Goal: Transaction & Acquisition: Obtain resource

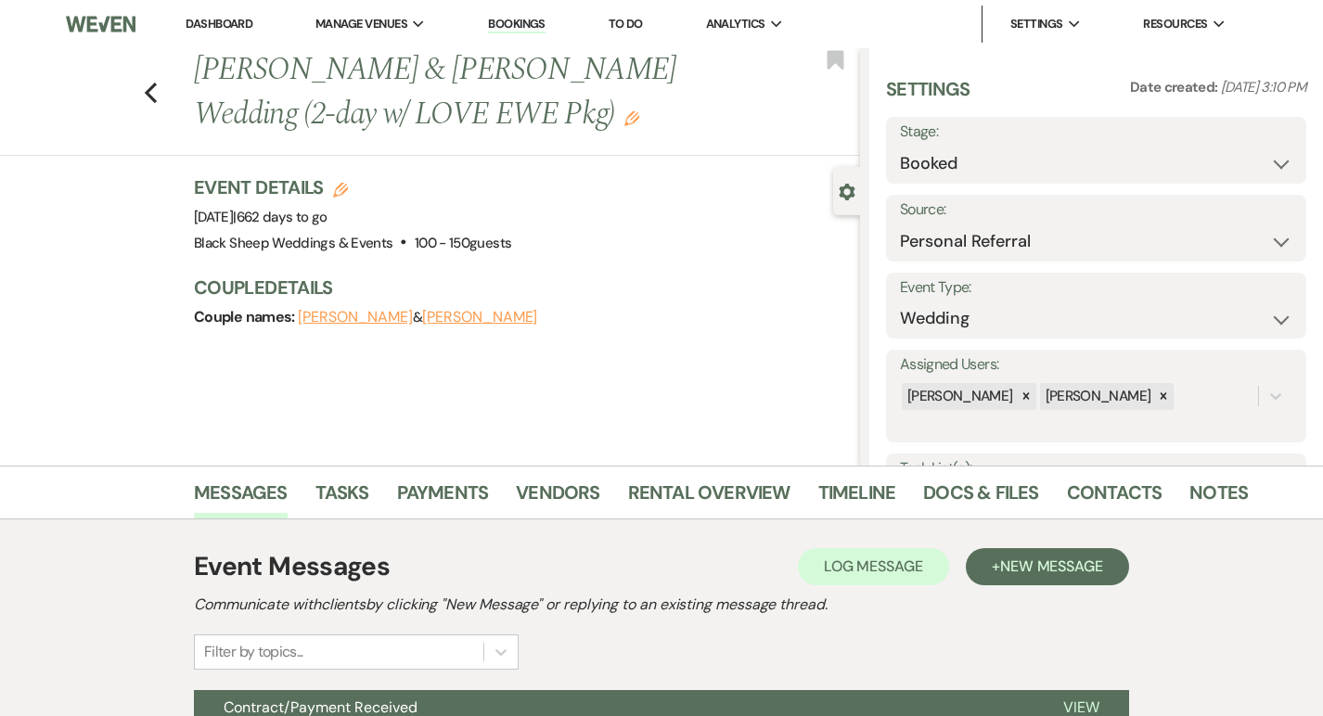
select select "12"
click at [399, 33] on li "Manage Venues Expand Black Sheep Weddings & Events" at bounding box center [370, 24] width 129 height 37
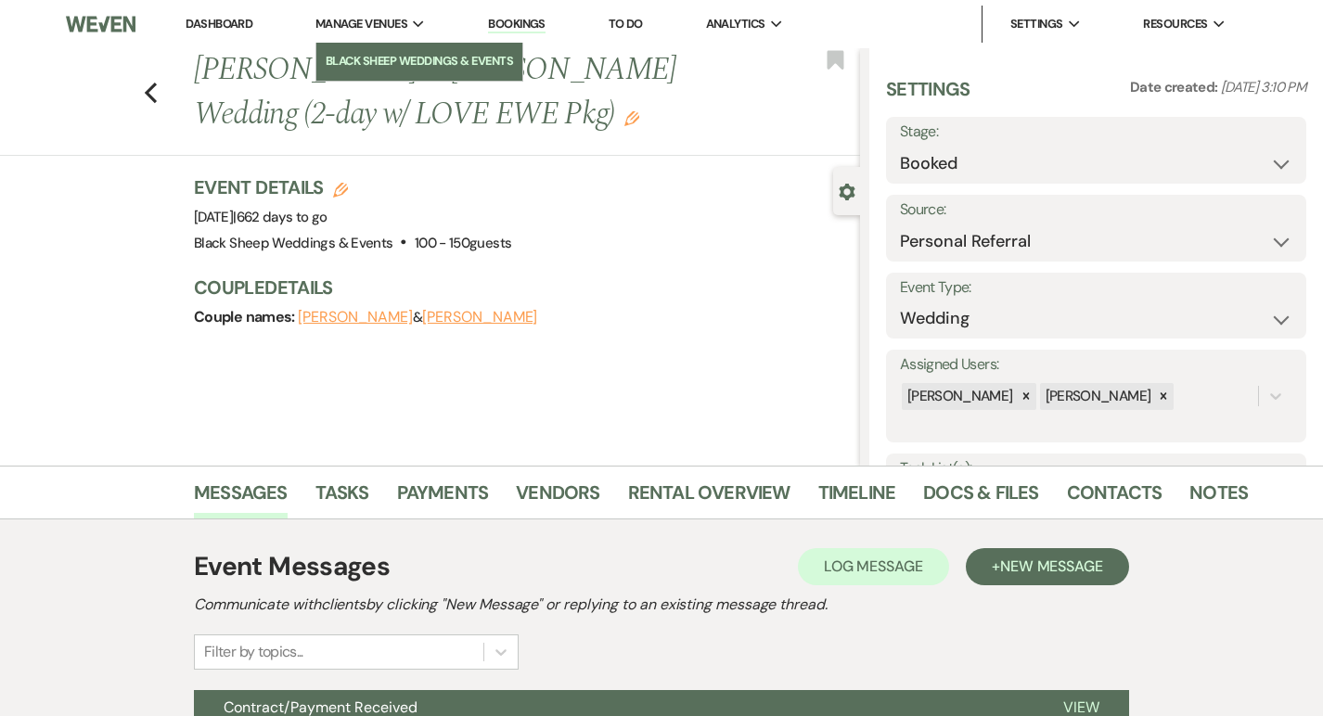
click at [399, 53] on li "Black Sheep Weddings & Events" at bounding box center [419, 61] width 187 height 19
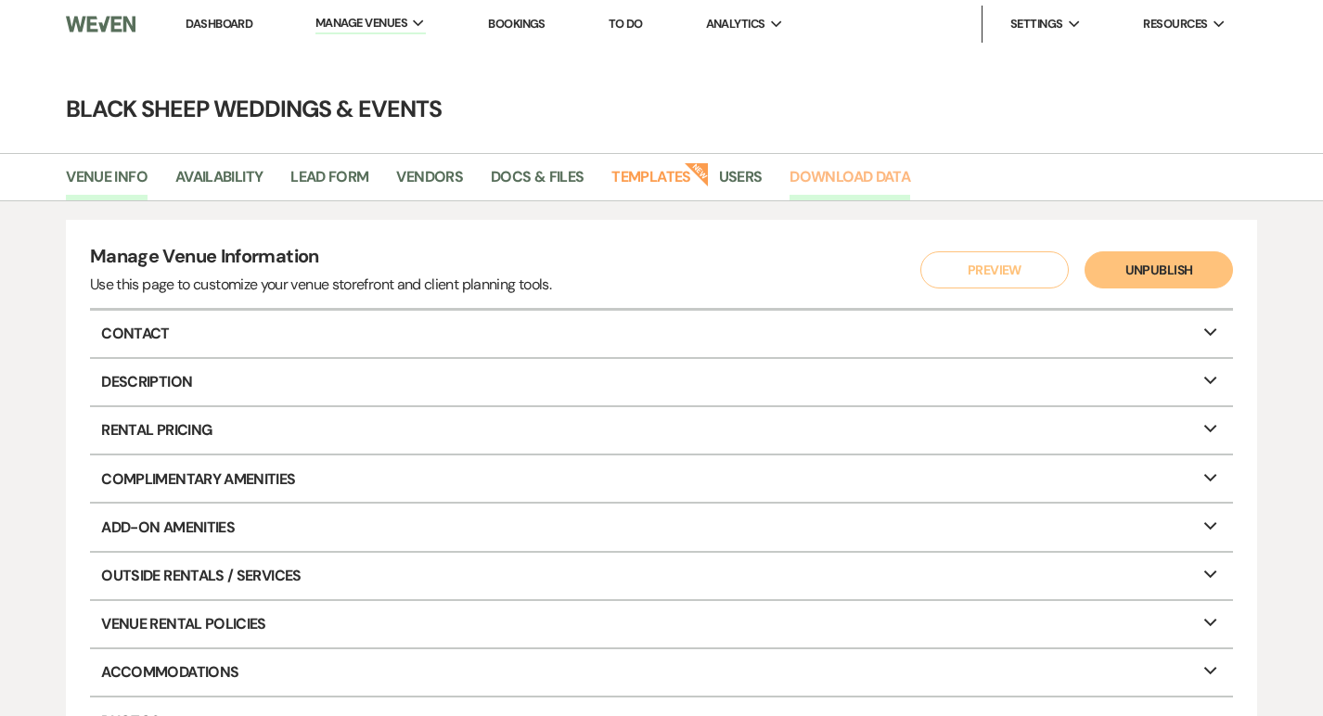
click at [866, 172] on link "Download Data" at bounding box center [849, 182] width 121 height 35
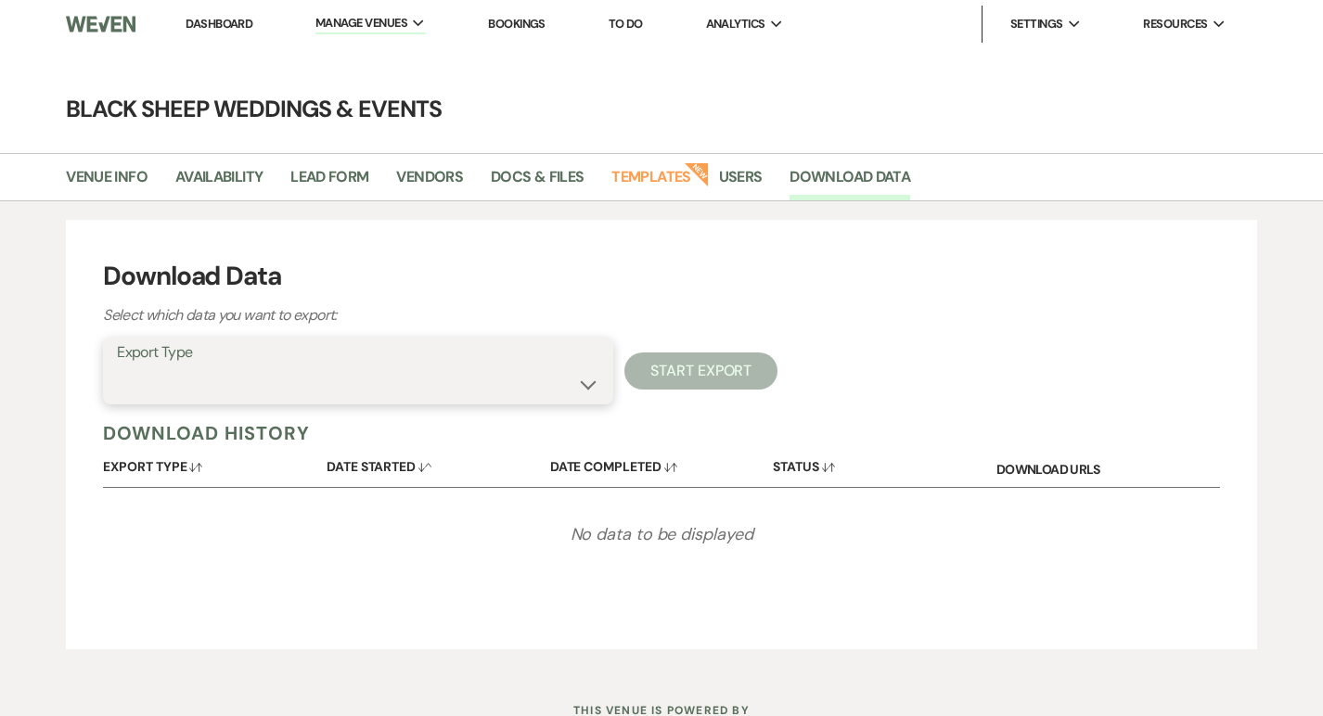
click at [584, 380] on select "Availability Calendar Information Category Templates Contacts Information Event…" at bounding box center [358, 384] width 482 height 36
click at [586, 380] on select "Availability Calendar Information Category Templates Contacts Information Event…" at bounding box center [358, 384] width 482 height 36
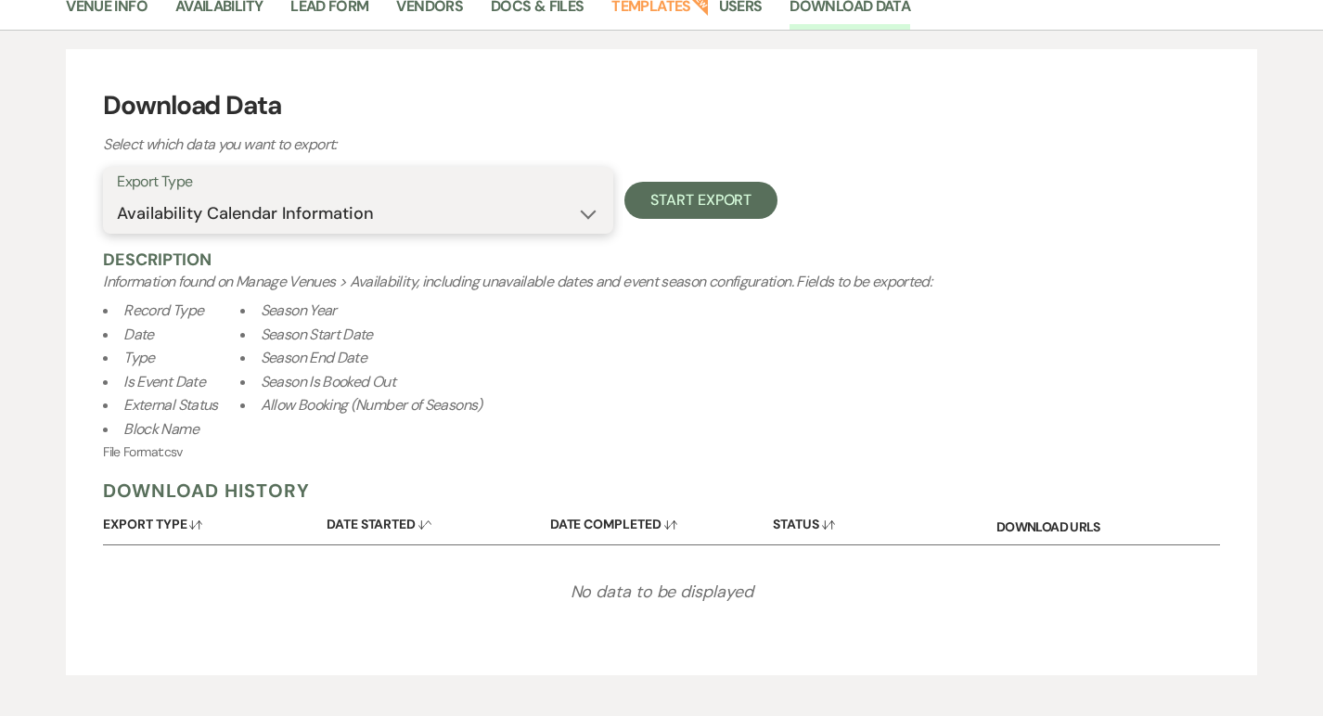
scroll to position [173, 0]
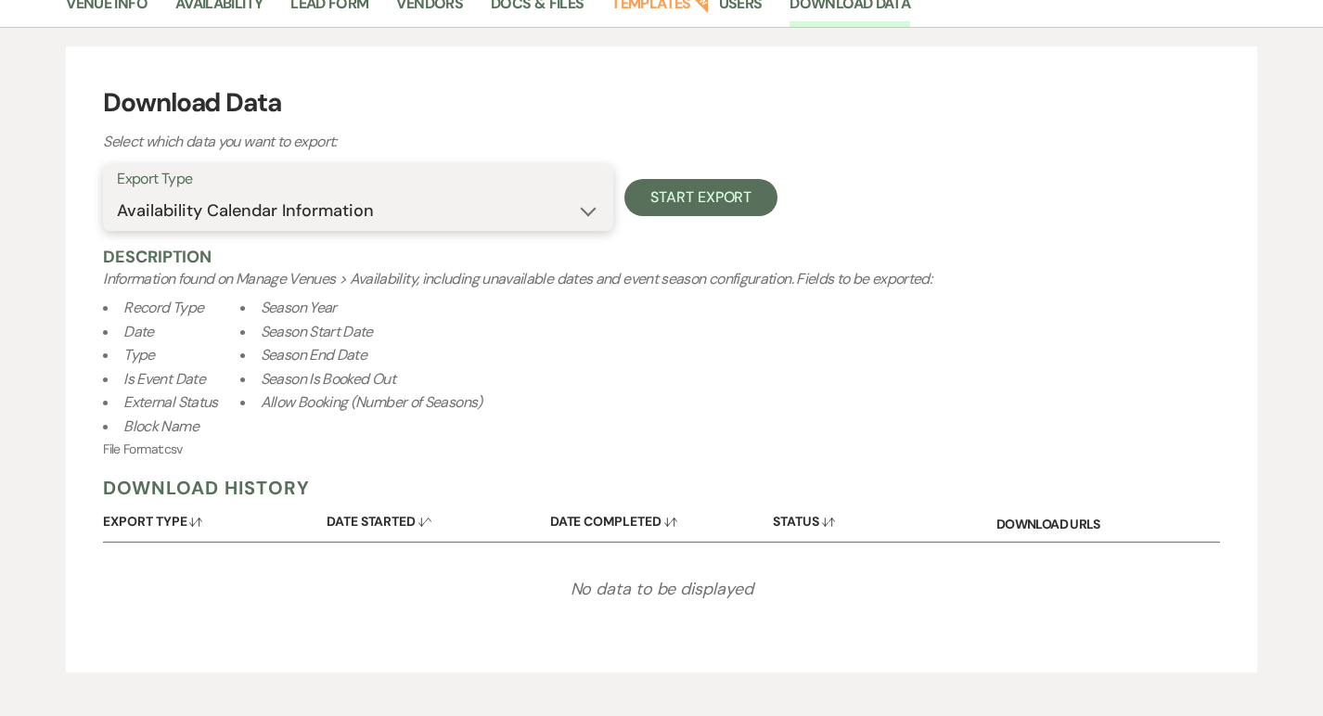
click at [591, 210] on select "Availability Calendar Information Category Templates Contacts Information Event…" at bounding box center [358, 211] width 482 height 36
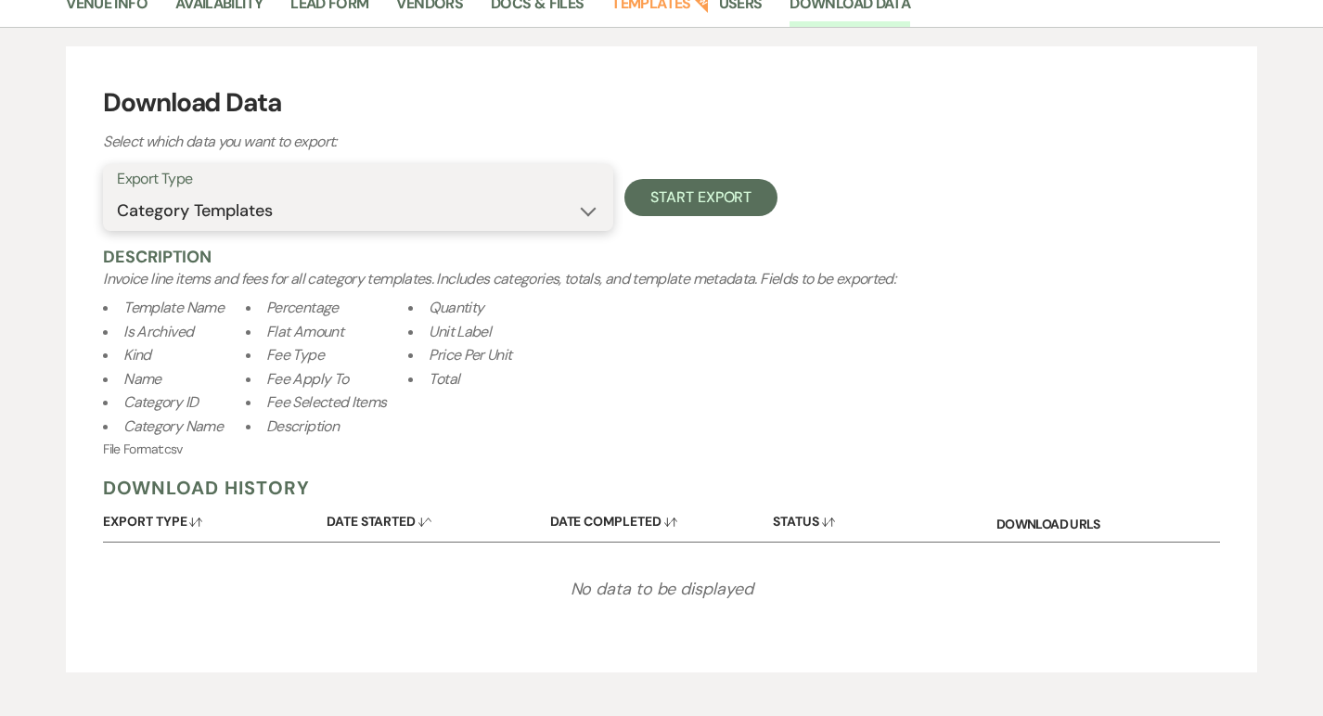
click at [588, 210] on select "Availability Calendar Information Category Templates Contacts Information Event…" at bounding box center [358, 211] width 482 height 36
select select "contactsInfo"
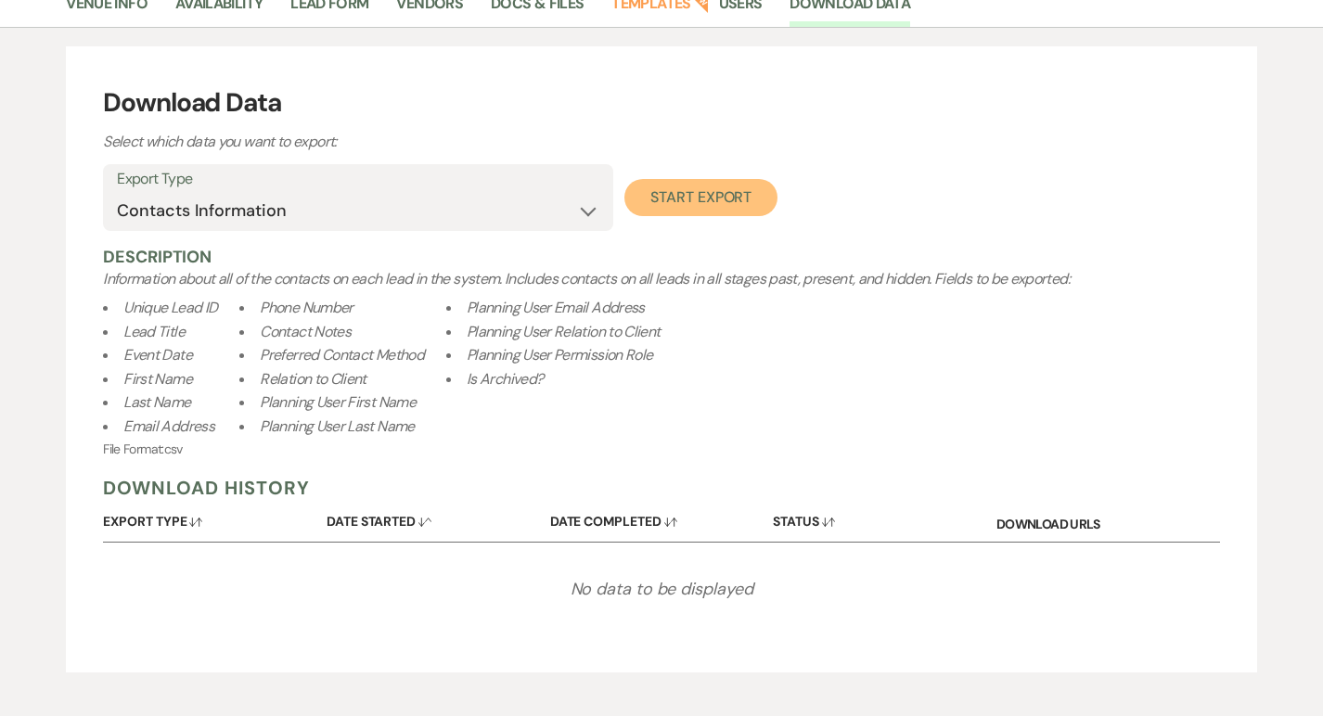
click at [704, 201] on button "Start Export" at bounding box center [700, 197] width 153 height 37
select select
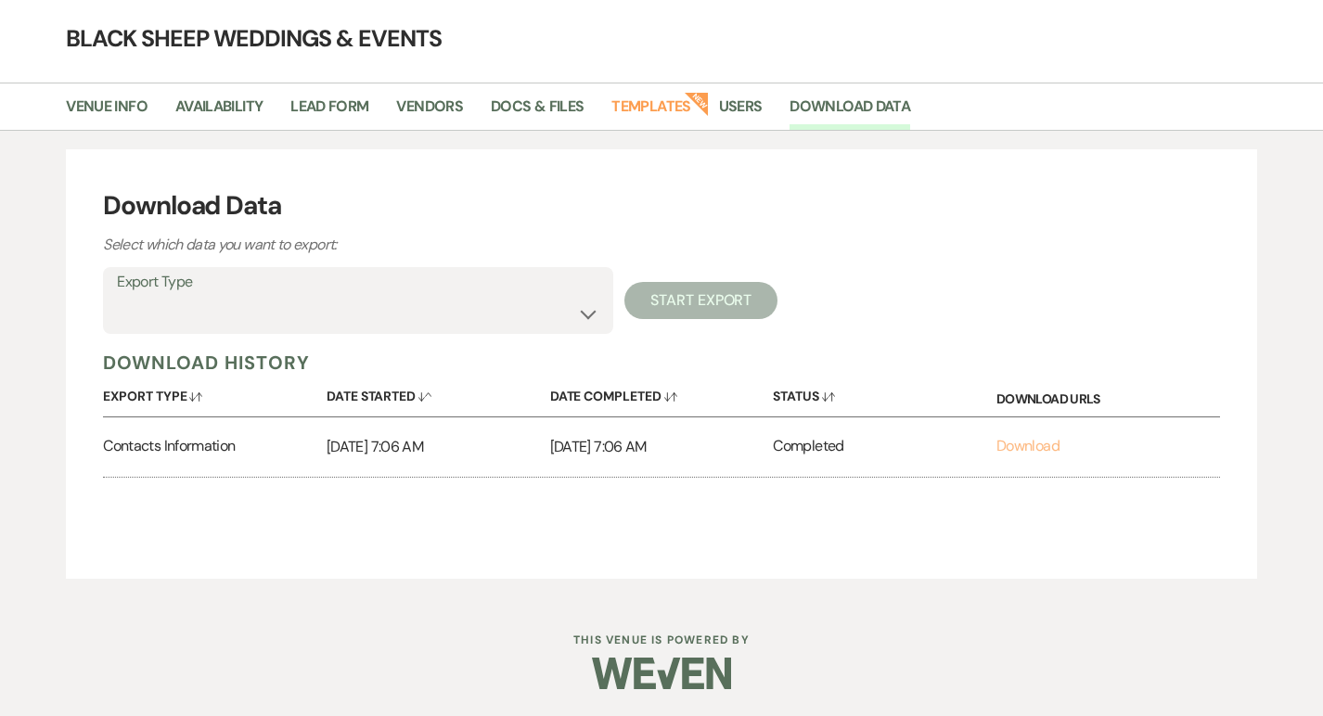
click at [1037, 442] on link "Download" at bounding box center [1027, 445] width 63 height 19
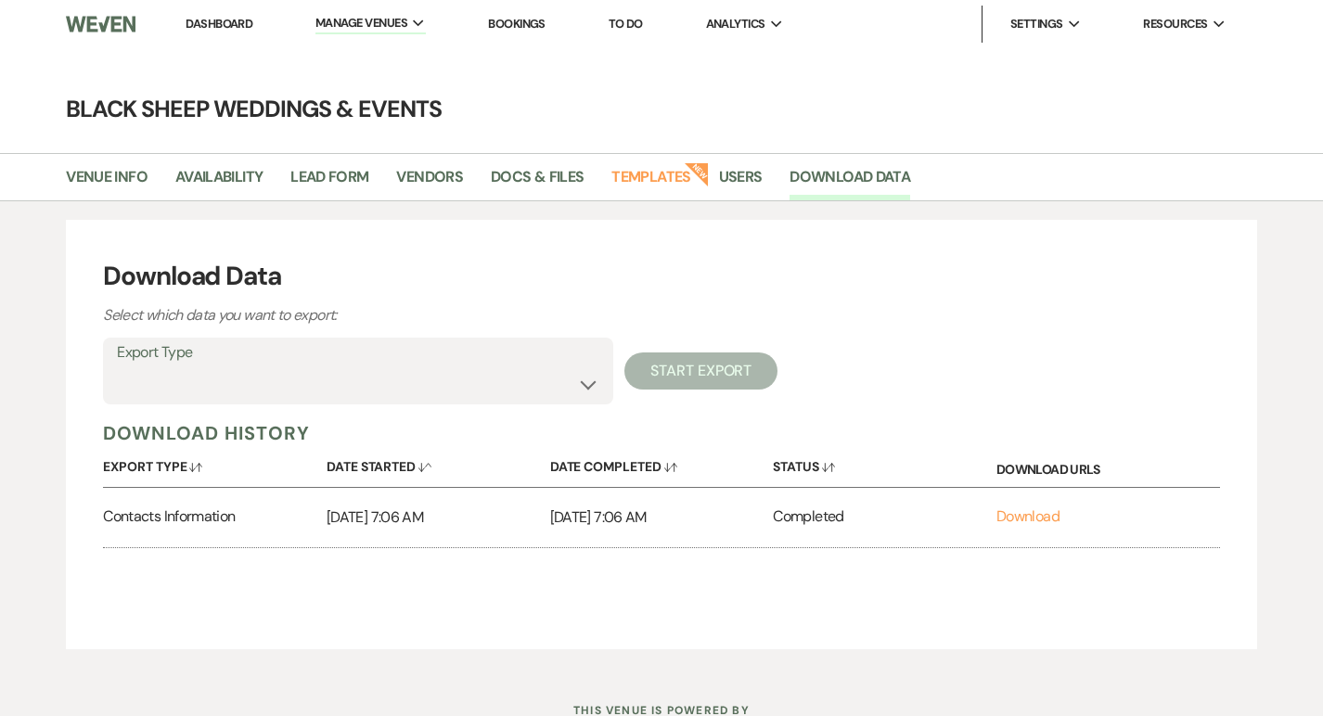
click at [214, 30] on link "Dashboard" at bounding box center [218, 24] width 67 height 16
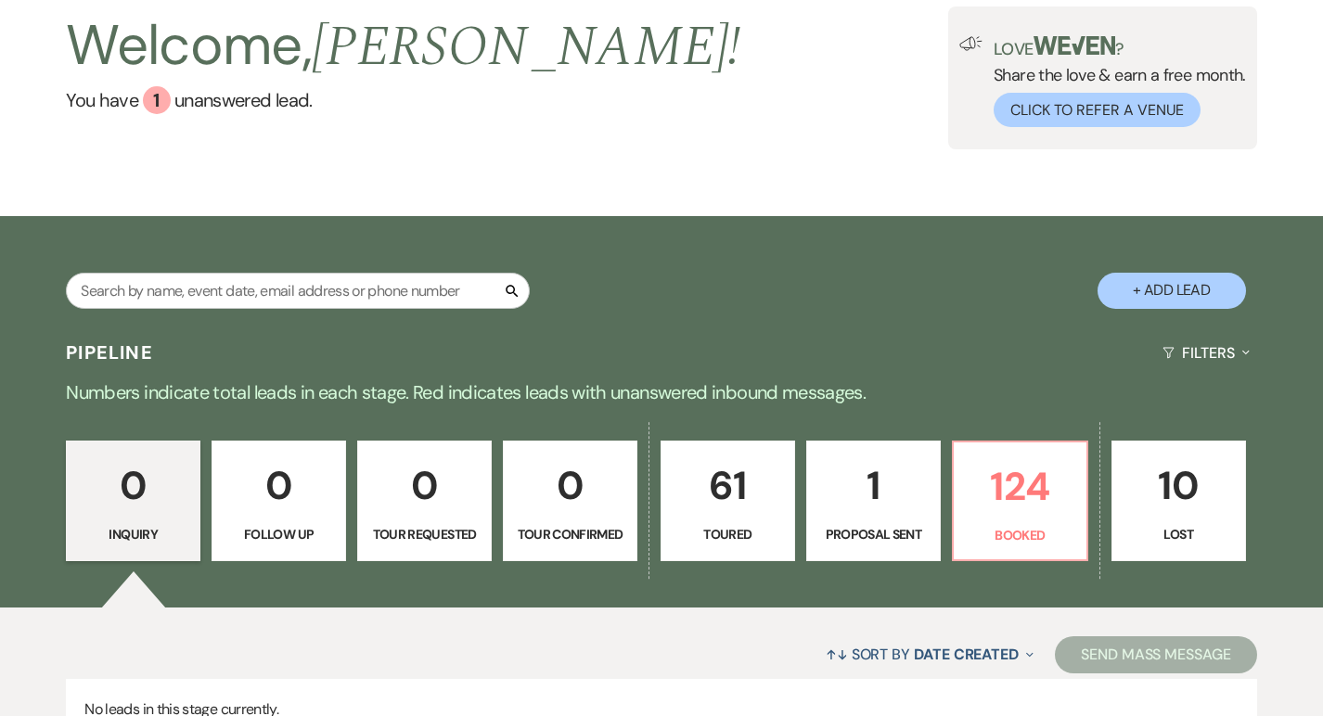
scroll to position [273, 0]
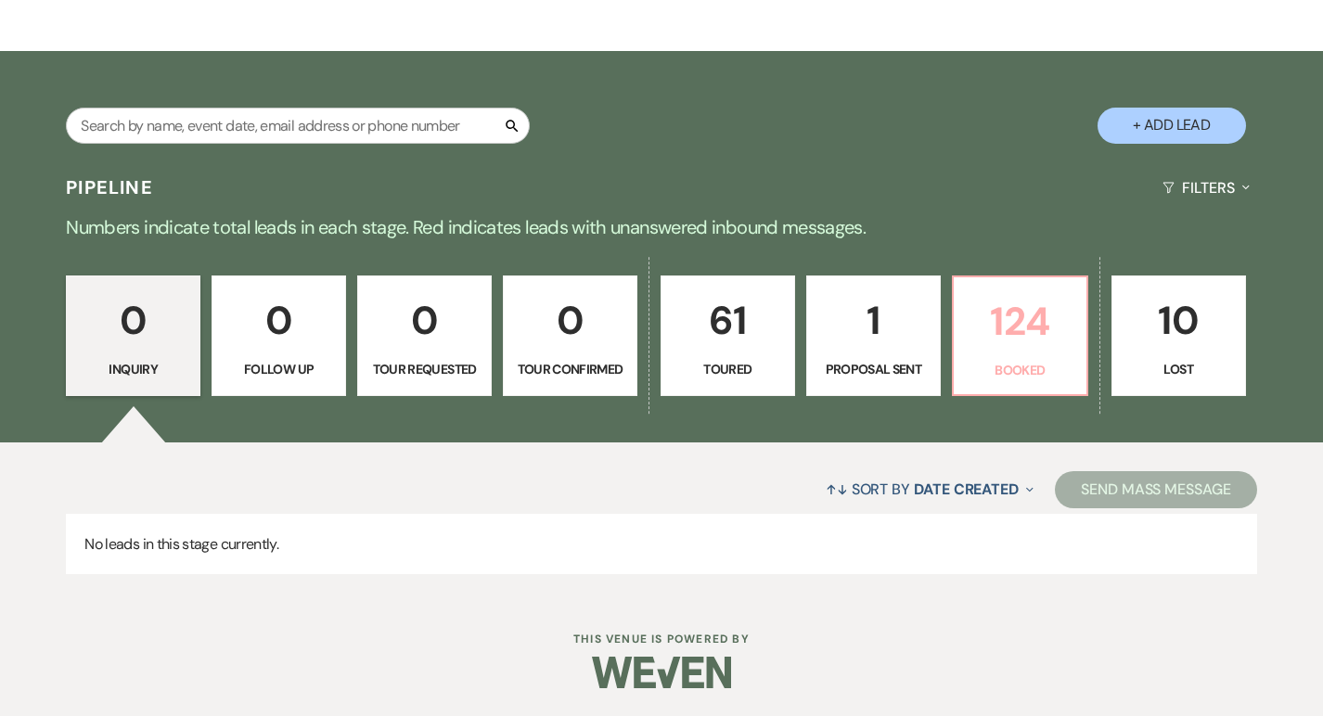
click at [1037, 346] on p "124" at bounding box center [1020, 321] width 110 height 62
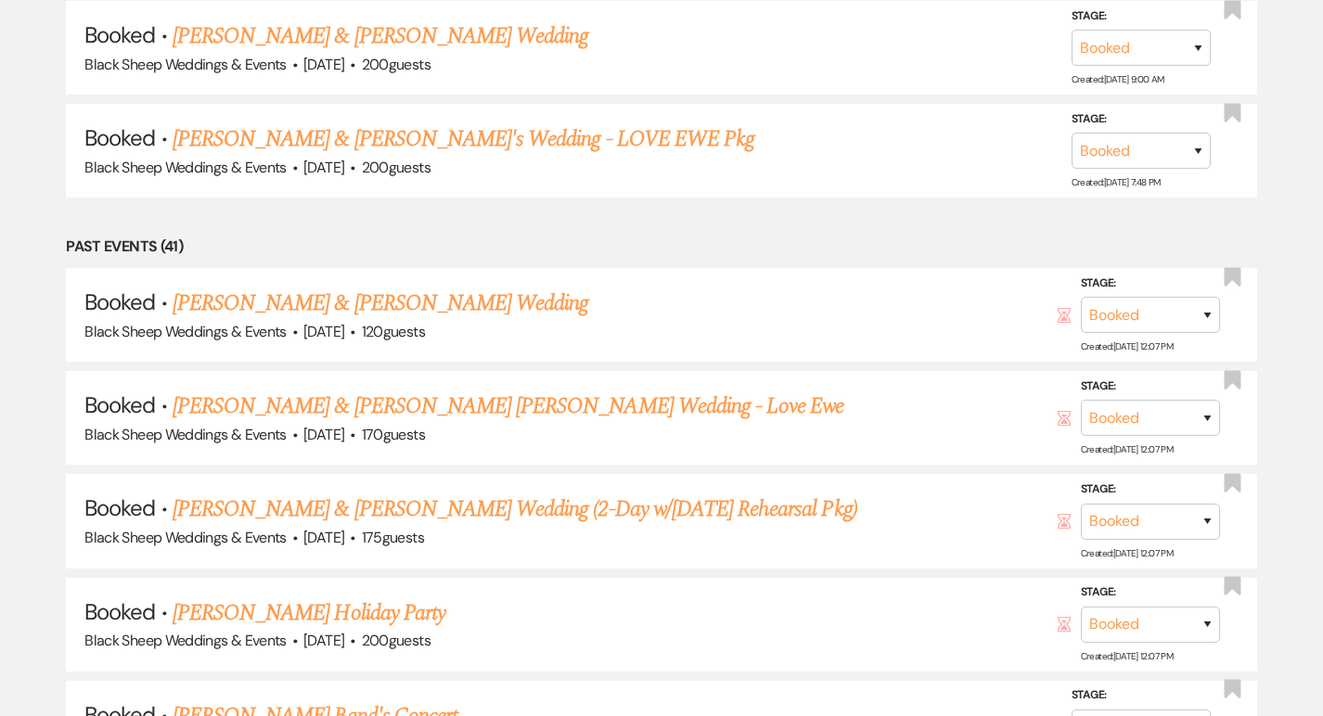
scroll to position [9341, 0]
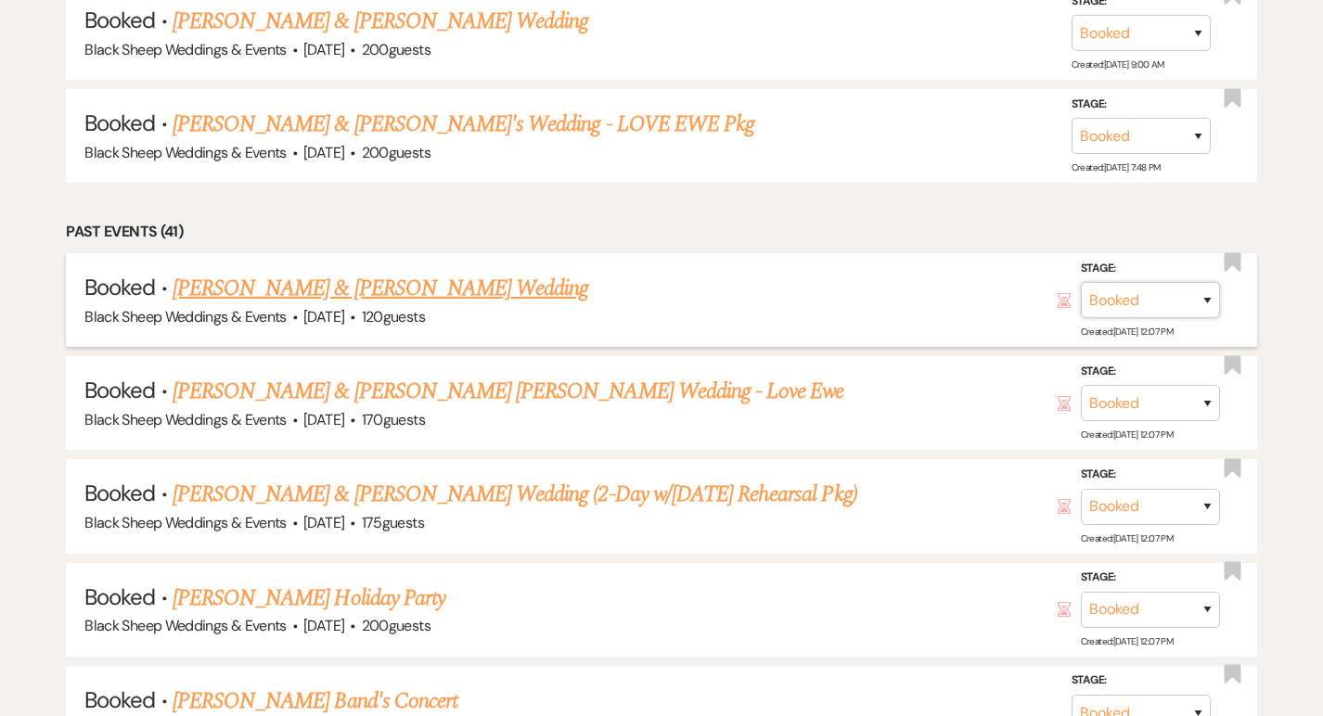
click at [1208, 282] on select "Booked Lost" at bounding box center [1150, 300] width 139 height 36
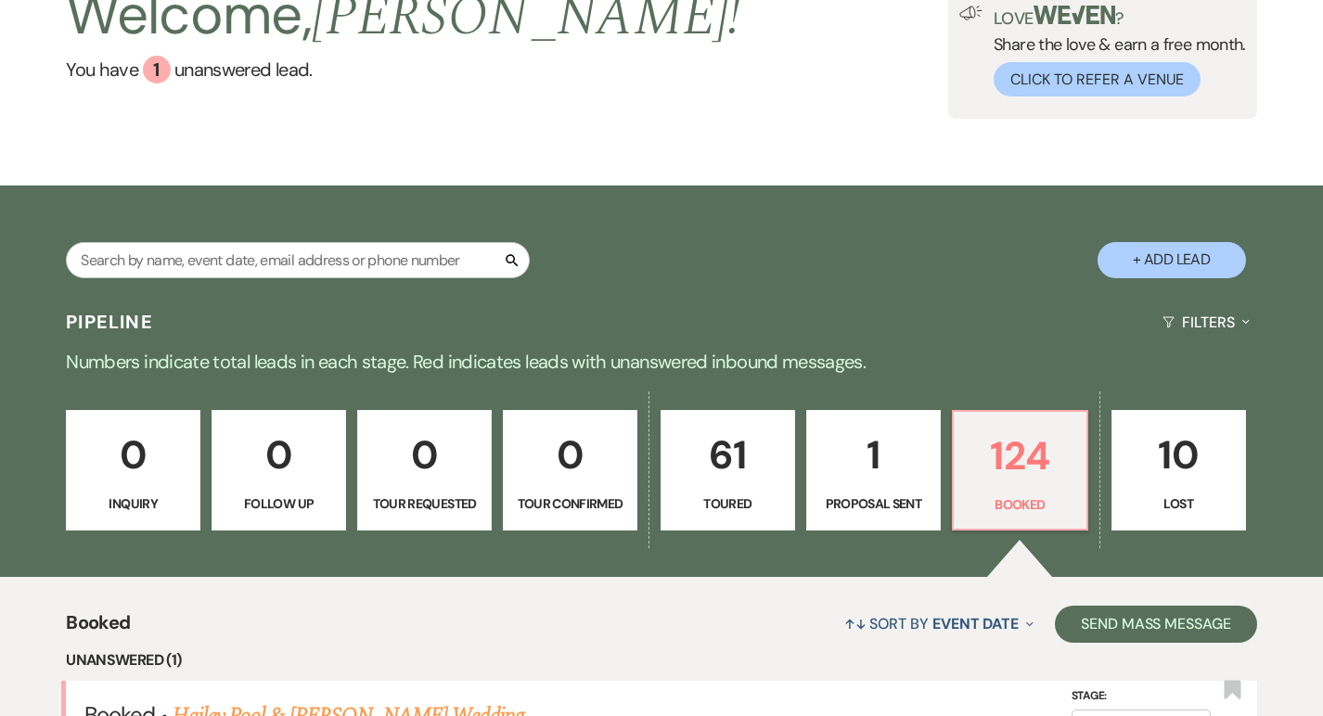
scroll to position [124, 0]
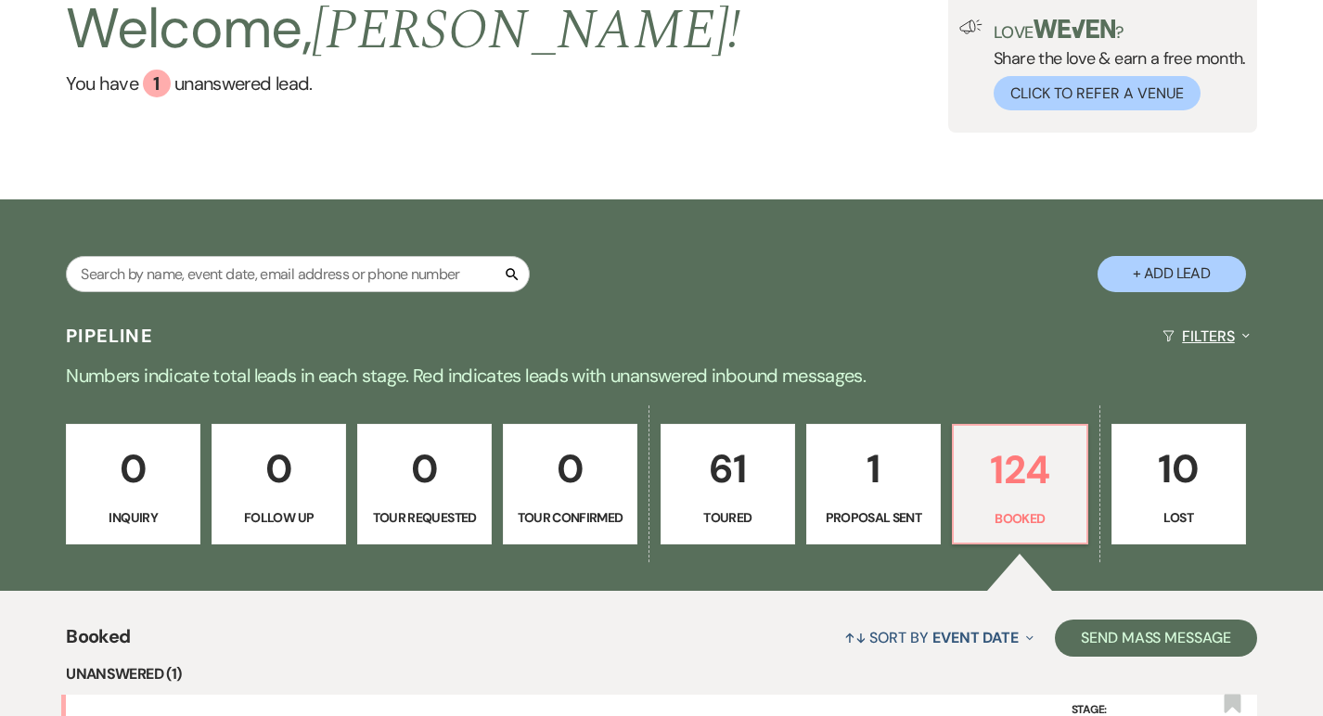
click at [1207, 339] on button "Filters Expand" at bounding box center [1205, 336] width 101 height 49
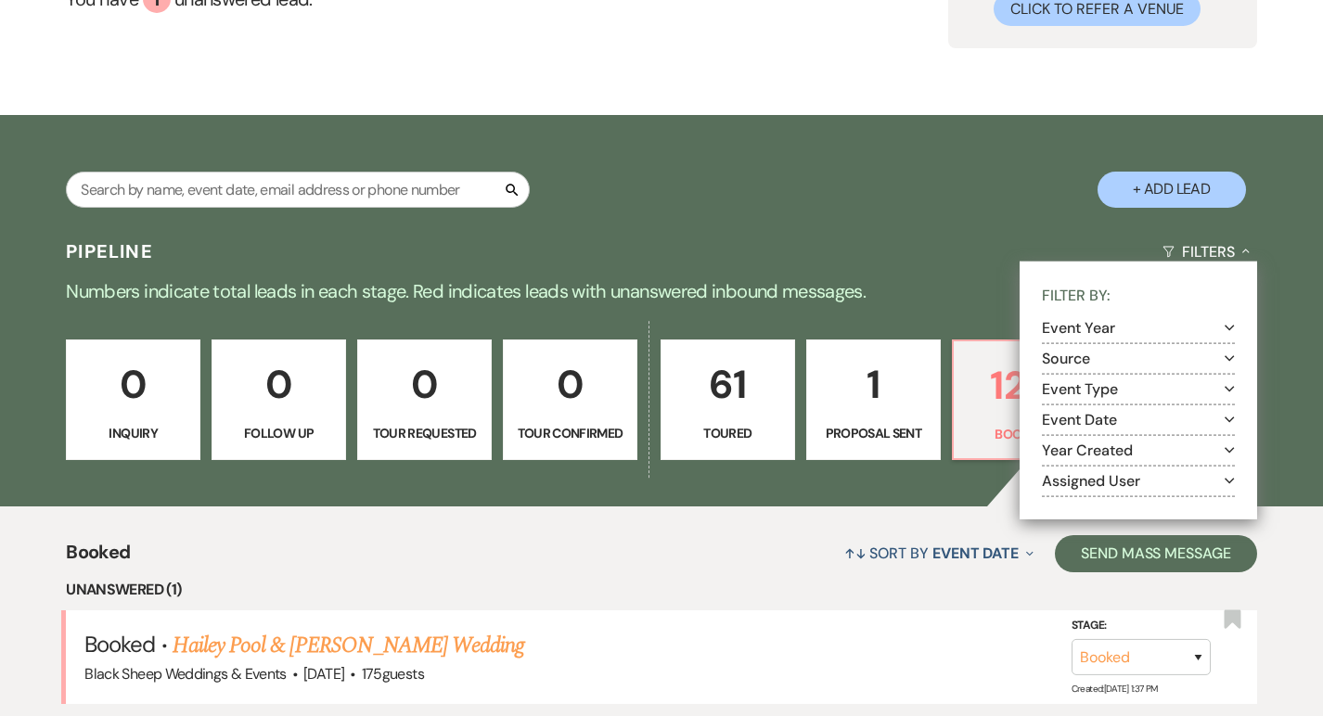
scroll to position [208, 0]
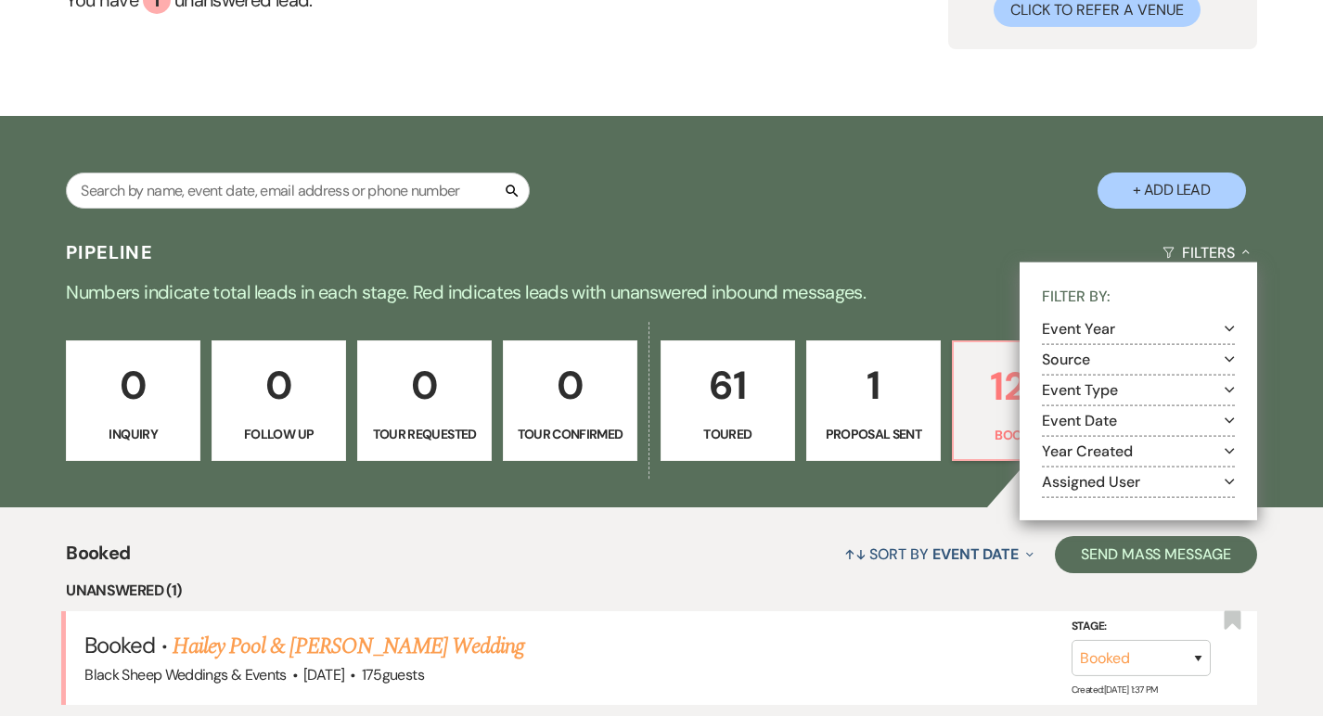
click at [1077, 229] on div "Pipeline Filters Collapse Filter By: Event Year Expand Source Expand Event Type…" at bounding box center [661, 252] width 1323 height 49
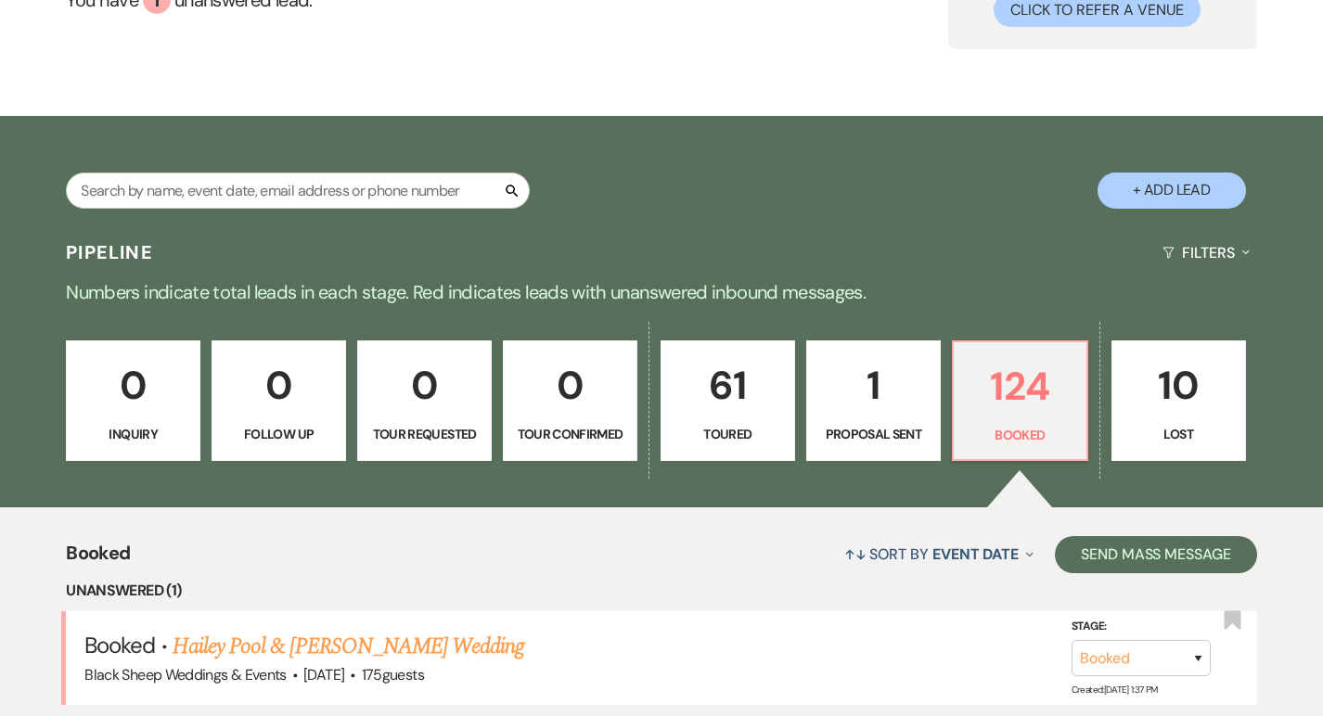
scroll to position [0, 0]
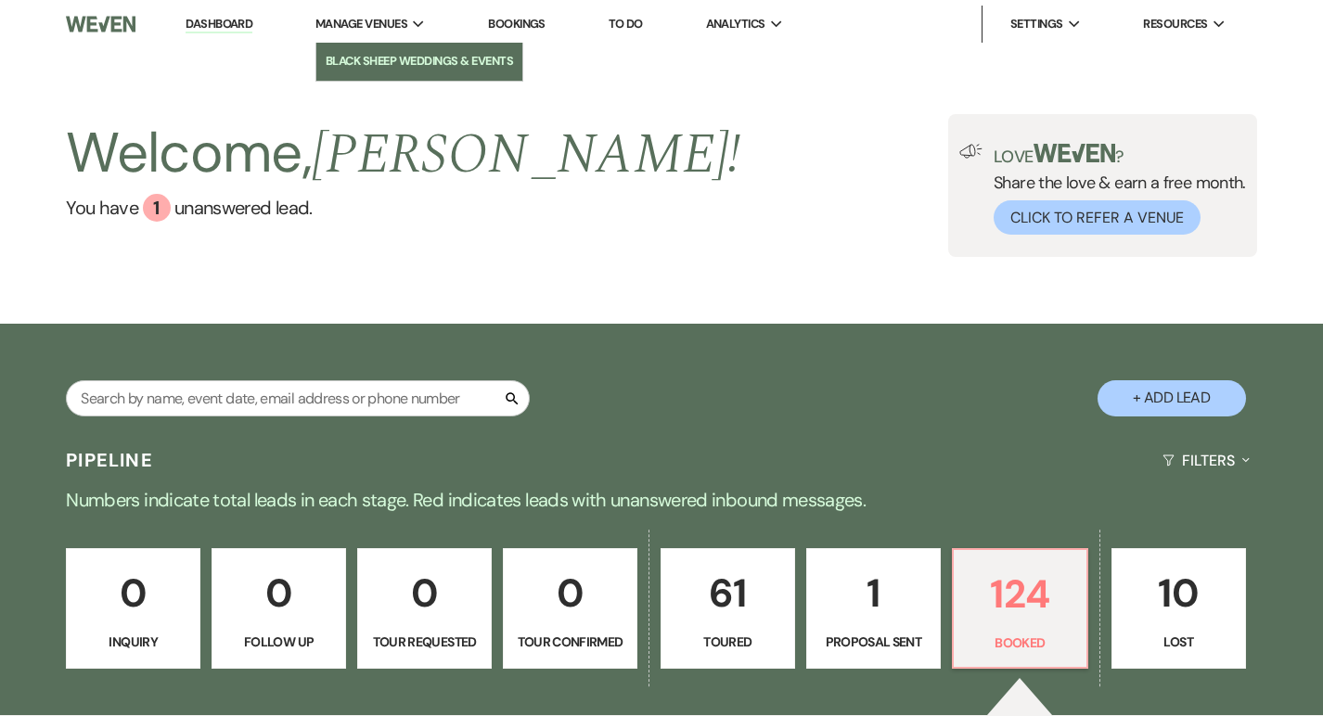
click at [372, 59] on li "Black Sheep Weddings & Events" at bounding box center [419, 61] width 187 height 19
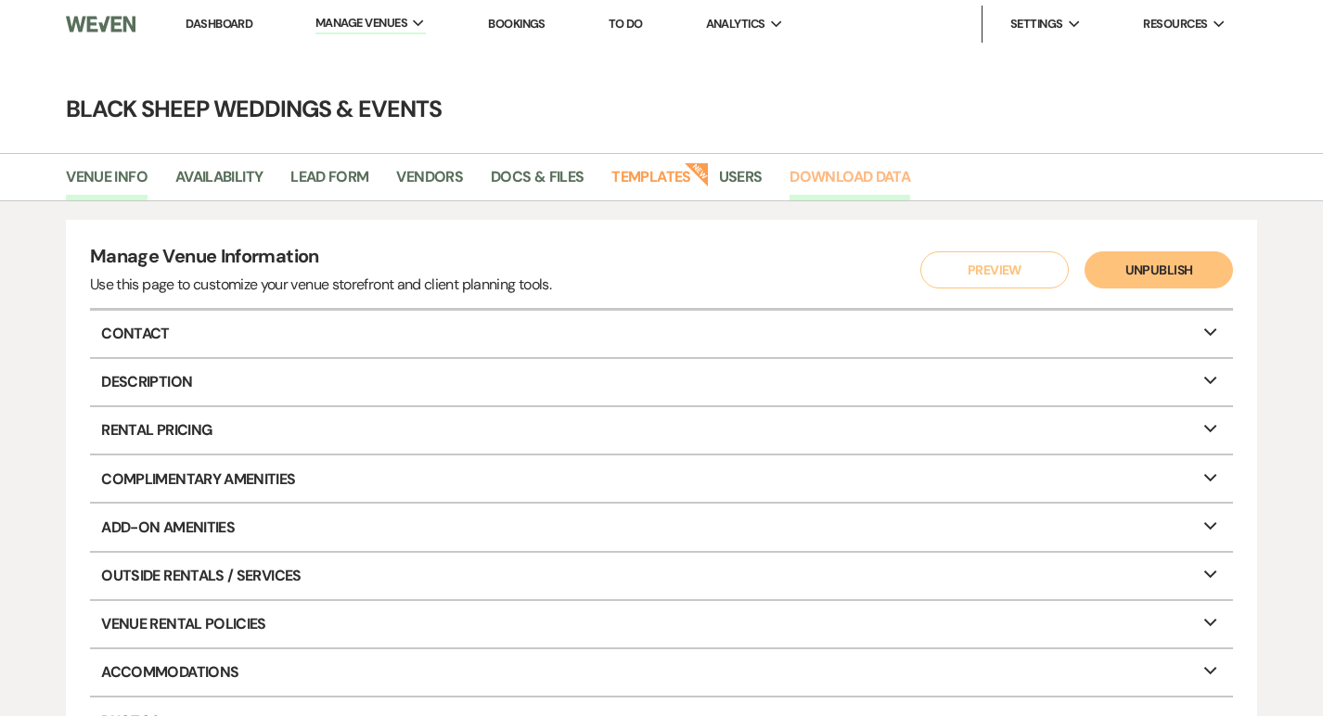
click at [878, 178] on link "Download Data" at bounding box center [849, 182] width 121 height 35
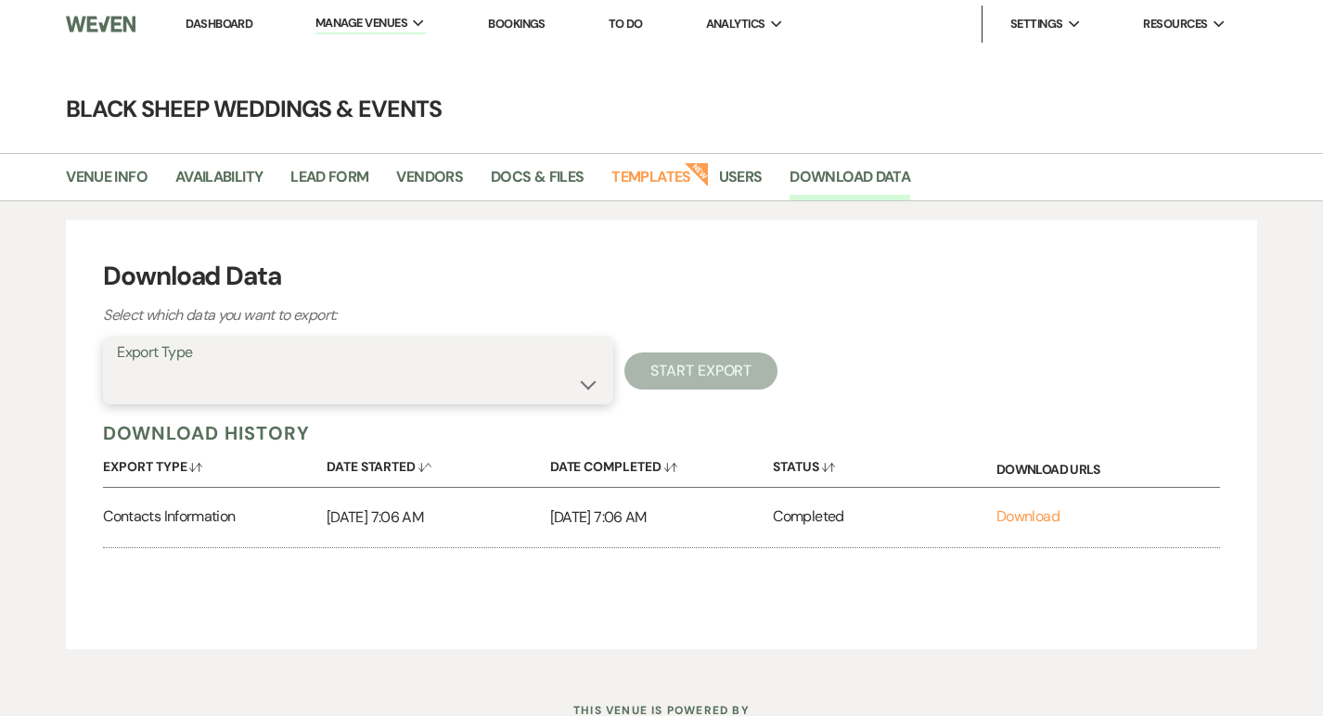
click at [581, 376] on select "Availability Calendar Information Category Templates Contacts Information Event…" at bounding box center [358, 384] width 482 height 36
select select "messageTemplates"
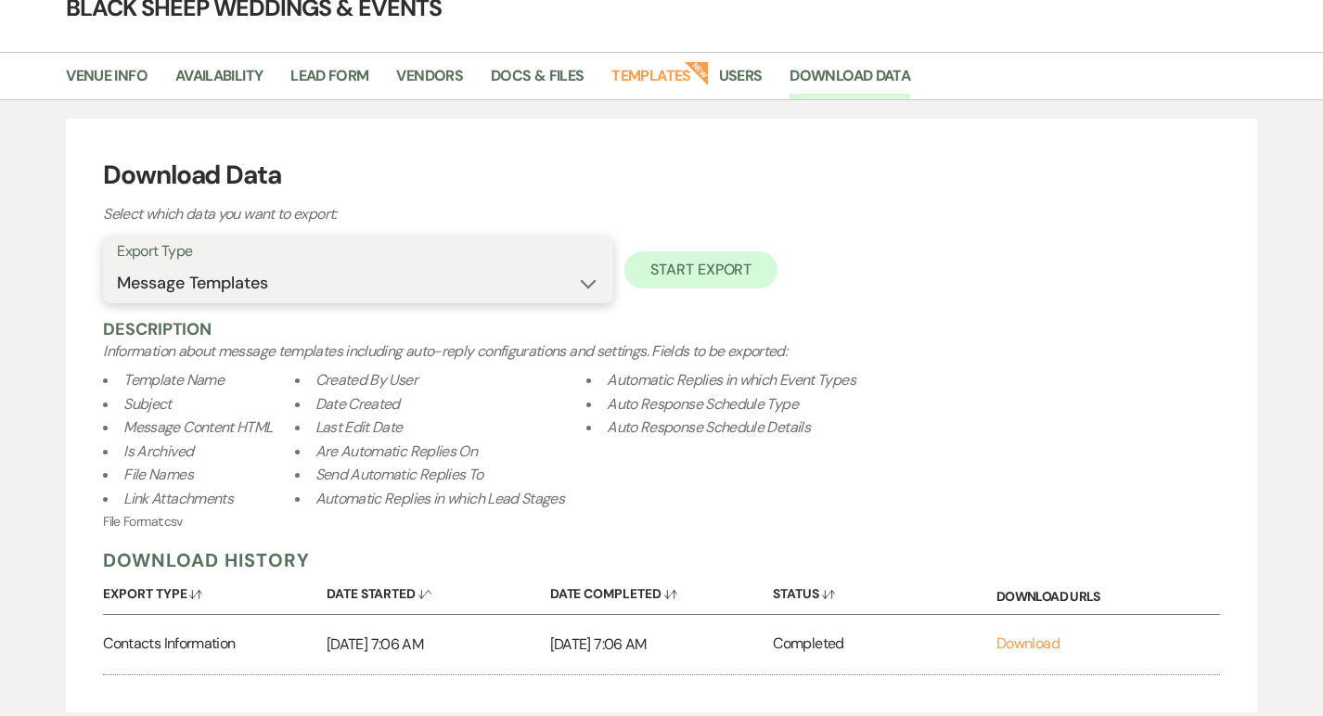
scroll to position [138, 0]
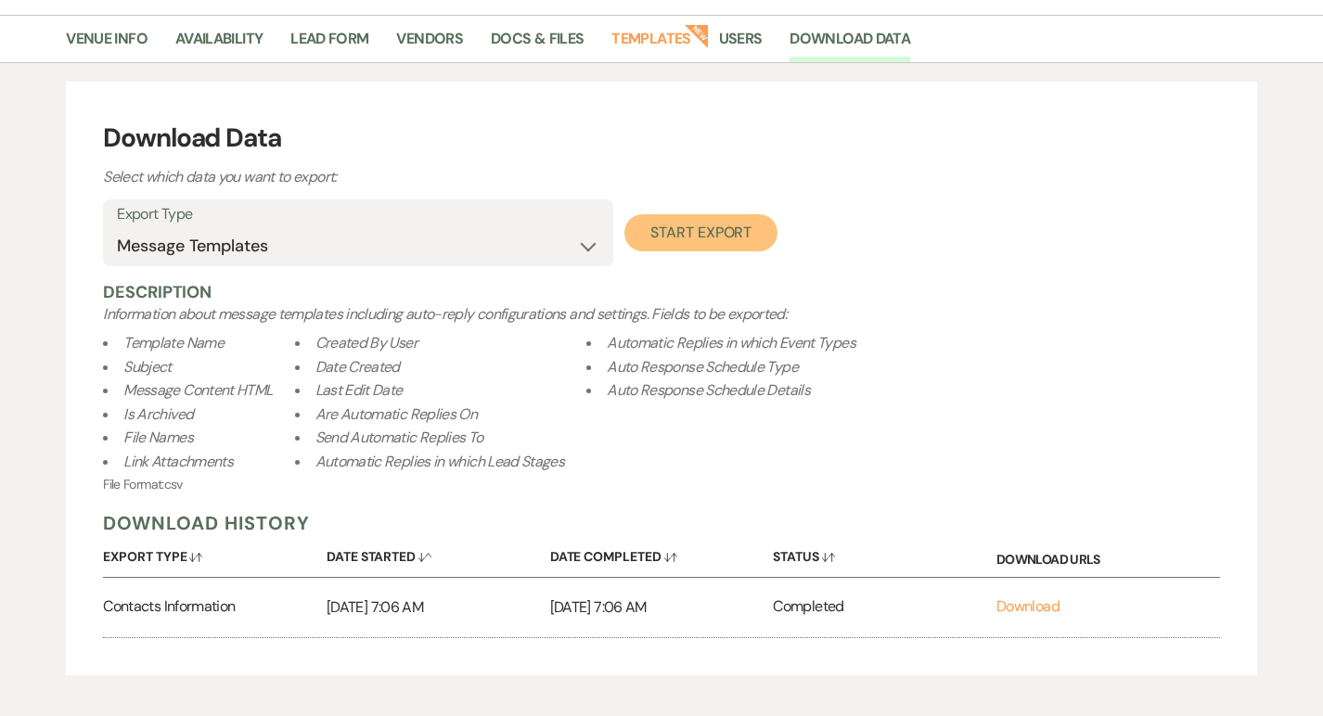
click at [733, 232] on button "Start Export" at bounding box center [700, 232] width 153 height 37
select select
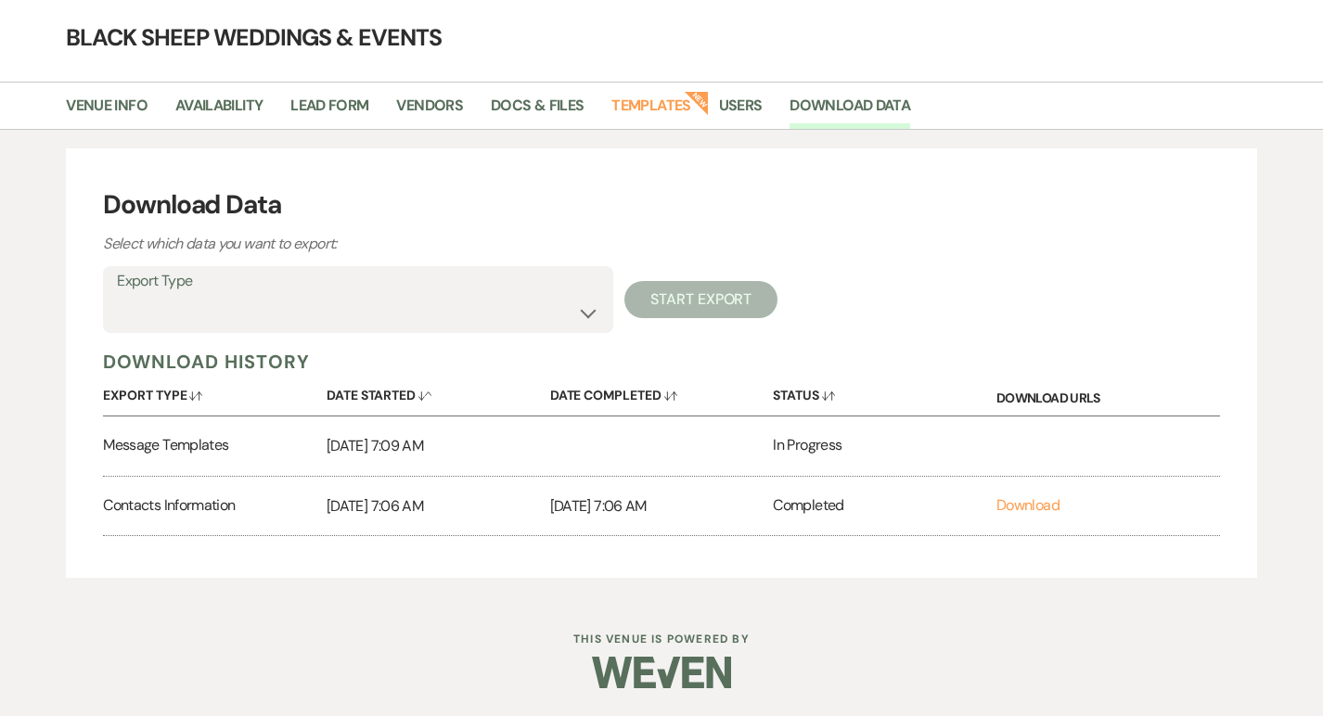
scroll to position [70, 0]
click at [1024, 443] on link "Download" at bounding box center [1027, 445] width 63 height 19
click at [991, 28] on h4 "Black Sheep Weddings & Events" at bounding box center [661, 38] width 1323 height 32
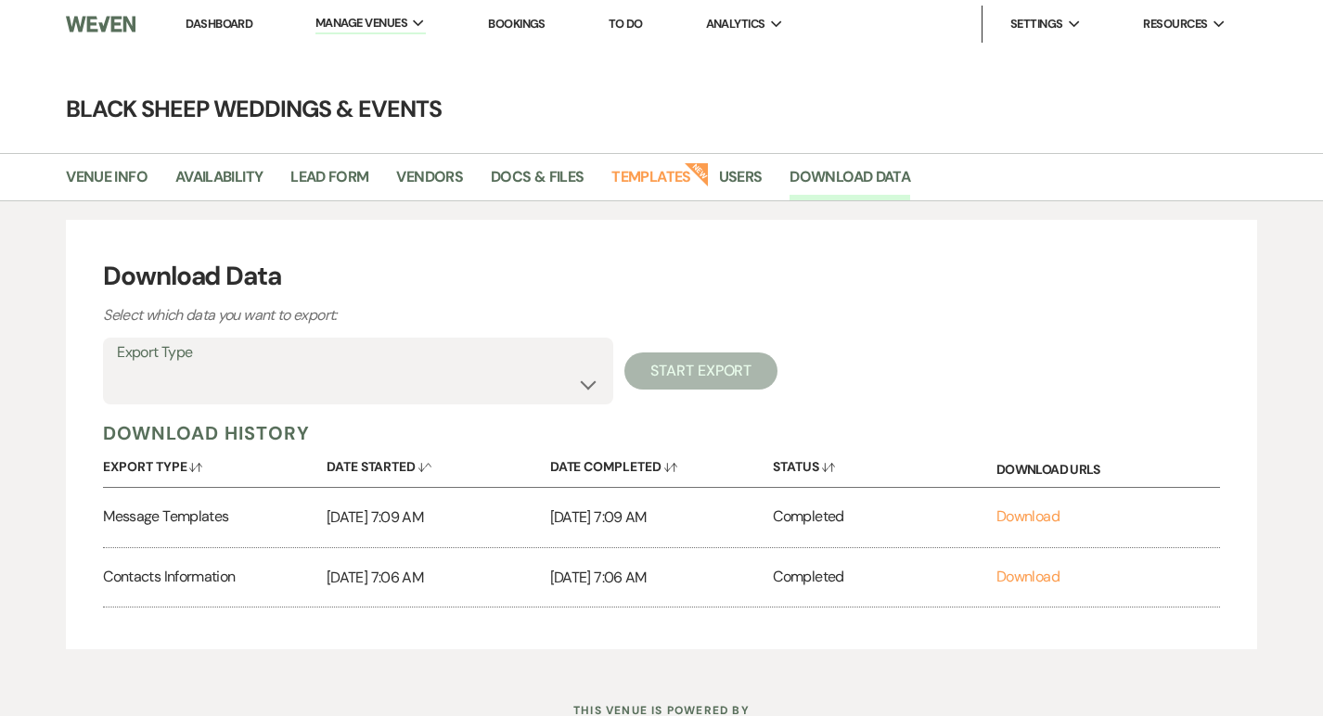
click at [211, 22] on link "Dashboard" at bounding box center [218, 24] width 67 height 16
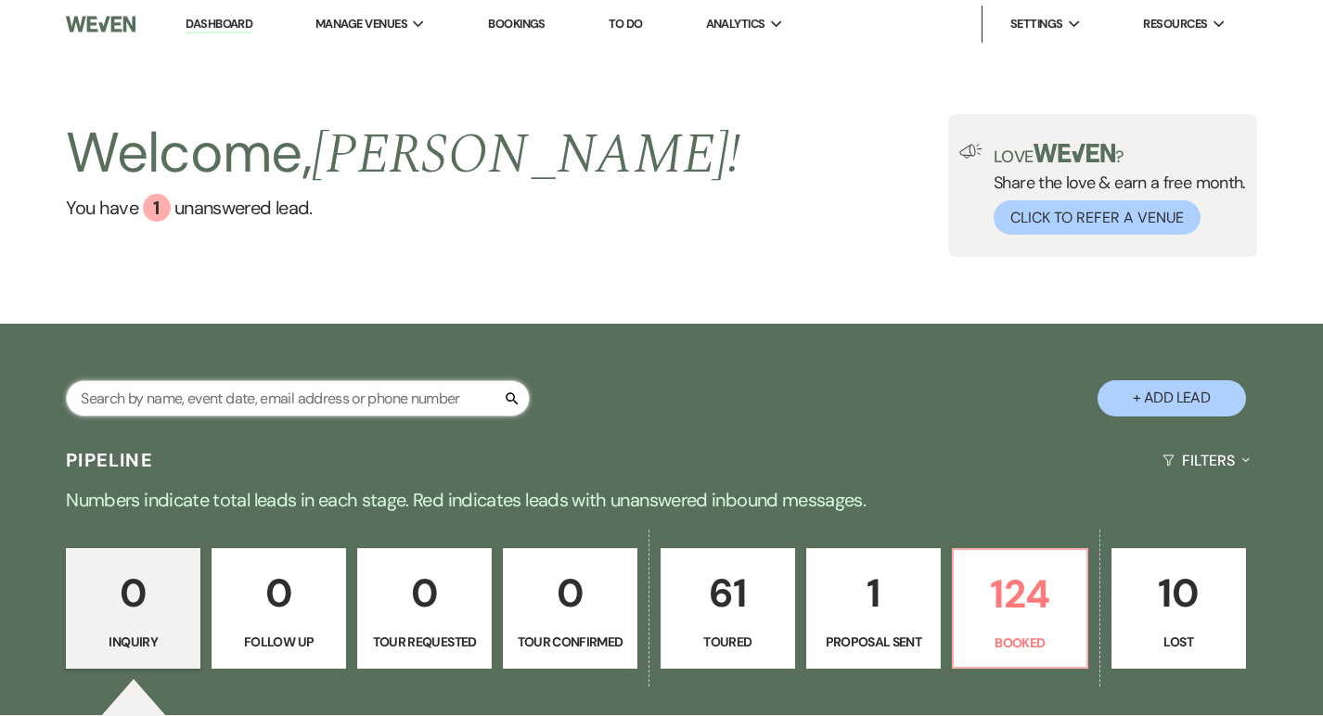
click at [163, 412] on input "text" at bounding box center [298, 398] width 464 height 36
type input "honeyc"
select select "5"
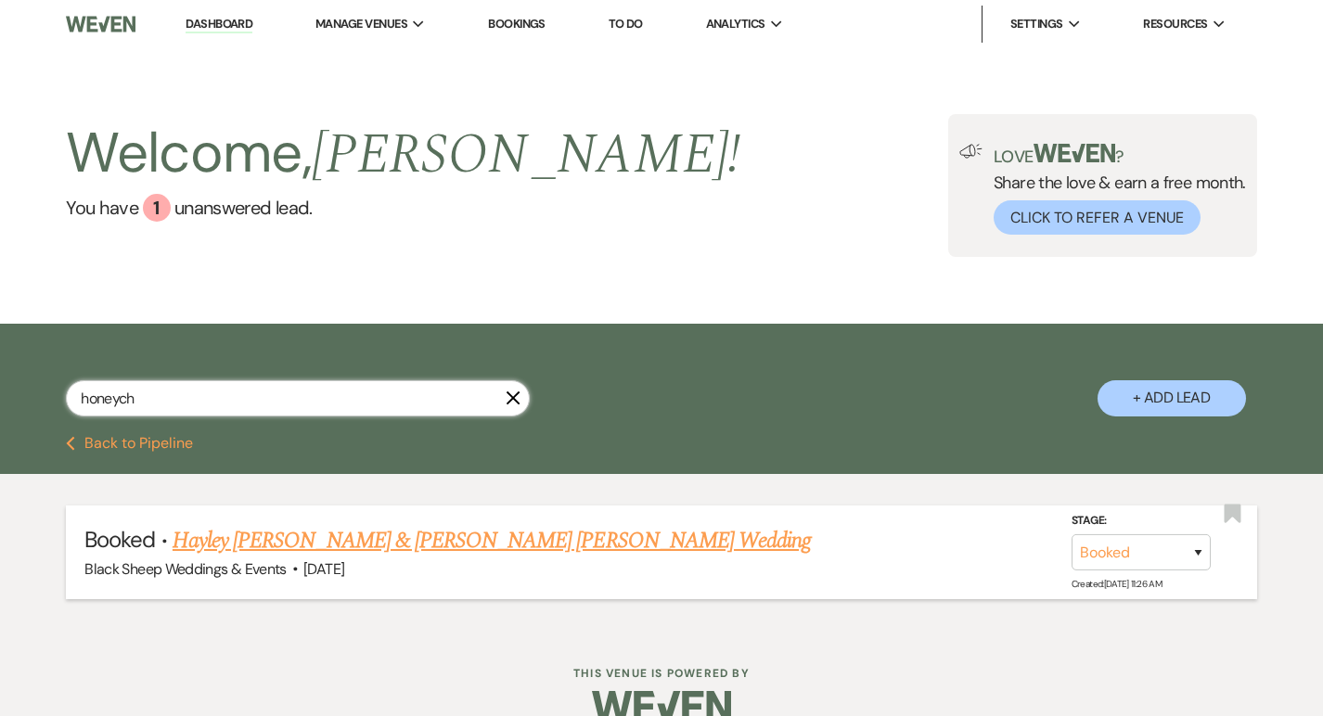
type input "honeych"
click at [386, 538] on link "Hayley [PERSON_NAME] & [PERSON_NAME] [PERSON_NAME] Wedding" at bounding box center [492, 540] width 638 height 33
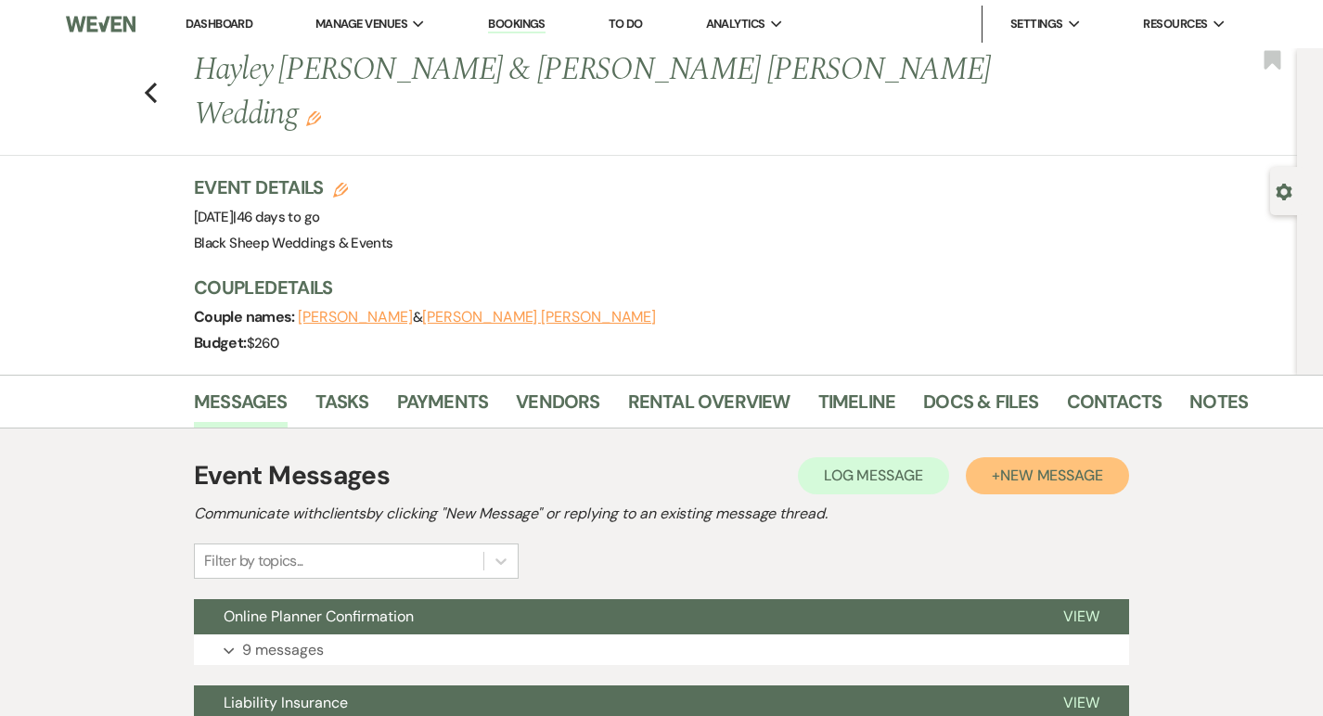
click at [1040, 466] on span "New Message" at bounding box center [1051, 475] width 103 height 19
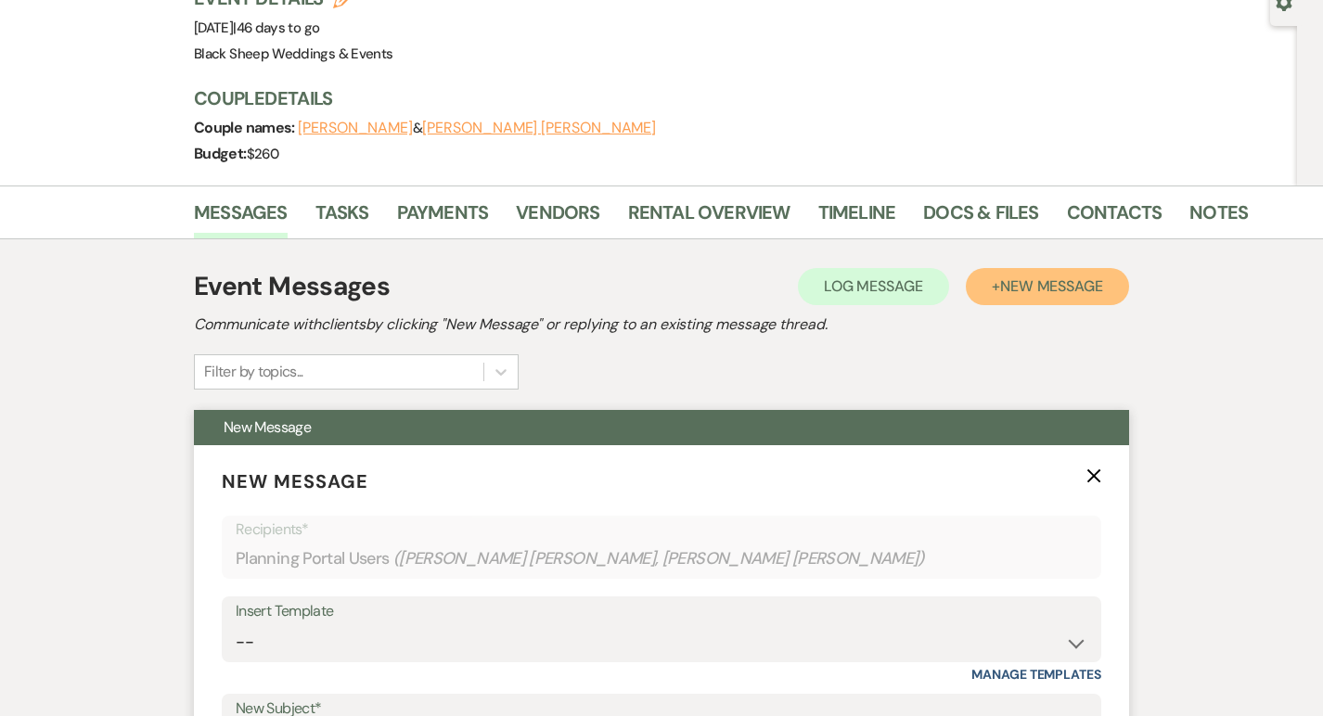
scroll to position [192, 0]
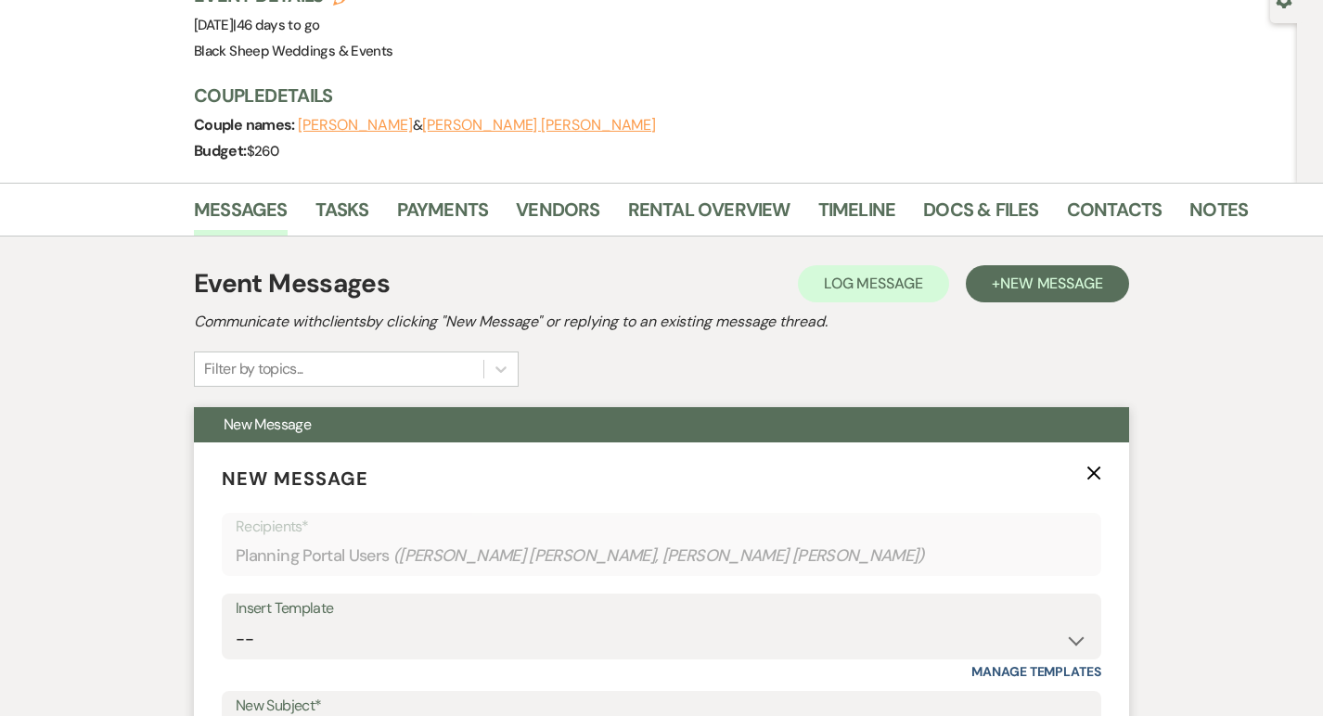
click at [356, 616] on div "Insert Template -- Weven Planning Portal Introduction (Booked Events) Copy of C…" at bounding box center [661, 637] width 879 height 87
click at [356, 621] on select "-- Weven Planning Portal Introduction (Booked Events) Copy of Contract Attached…" at bounding box center [661, 639] width 851 height 36
select select "5131"
type input "Request to Book Our Limo Bus"
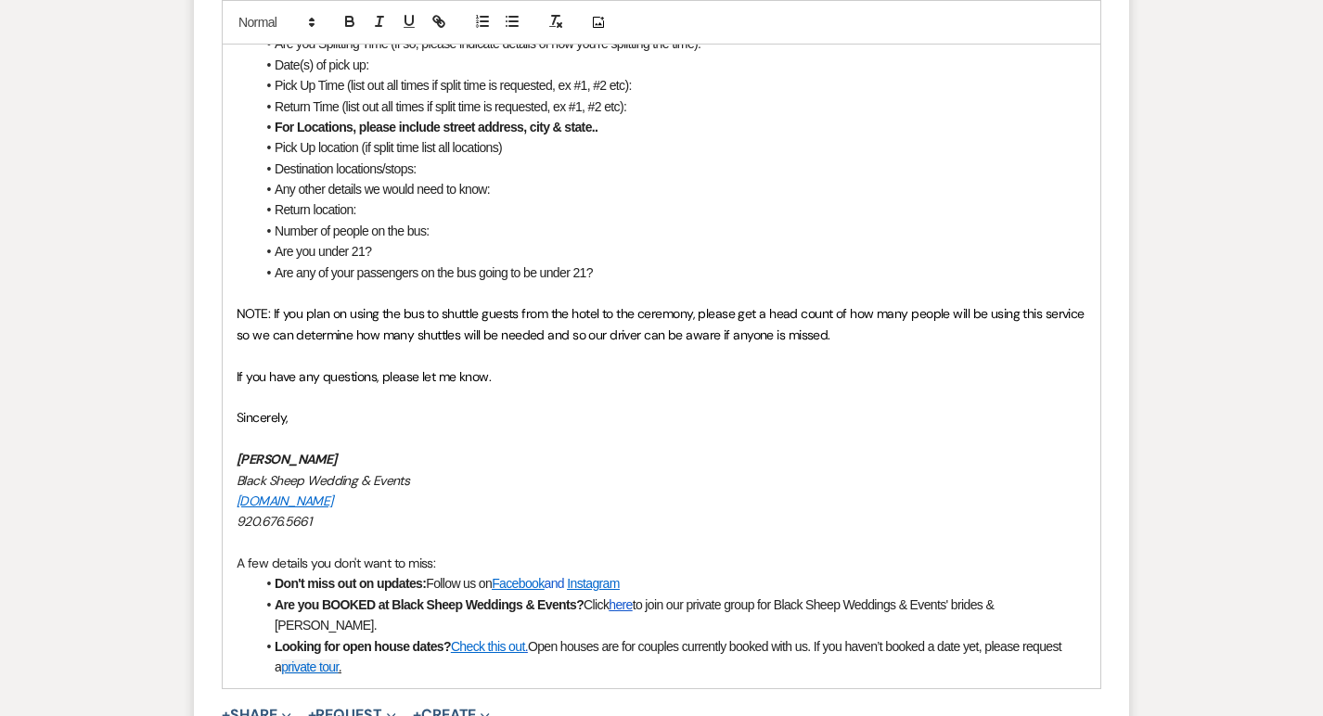
scroll to position [1431, 0]
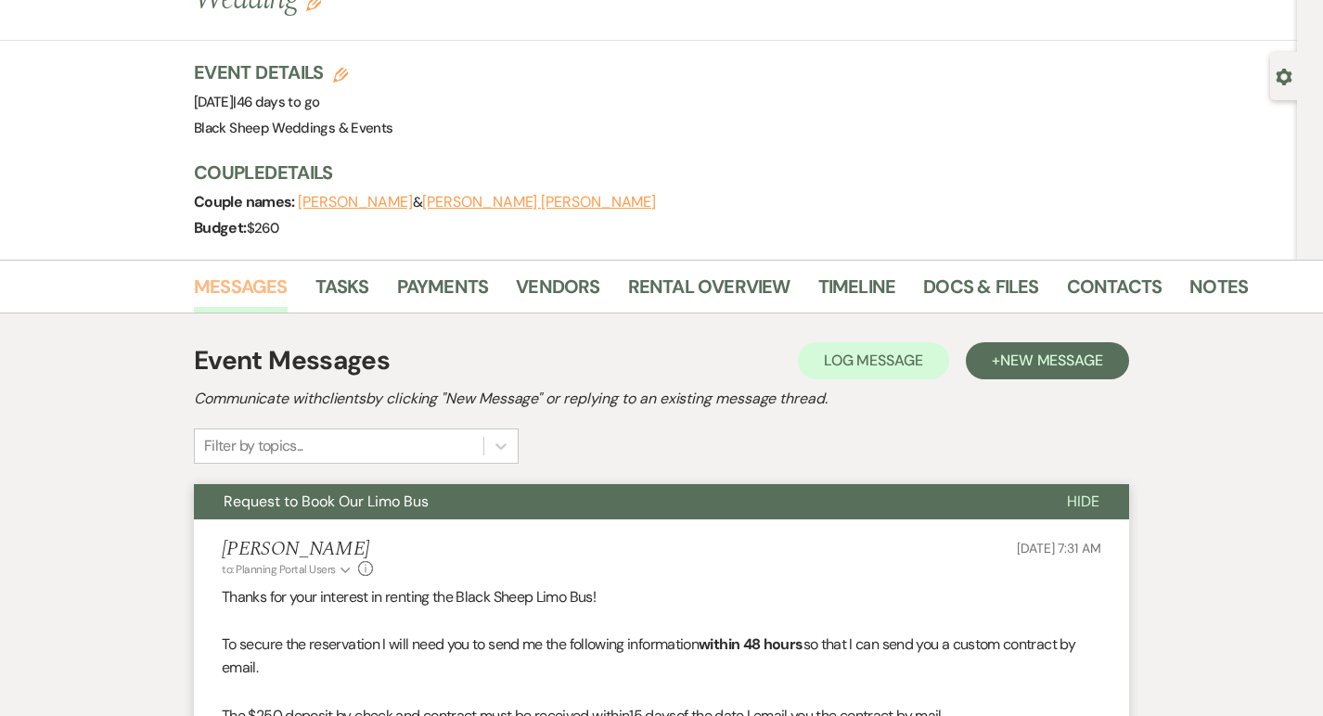
scroll to position [0, 0]
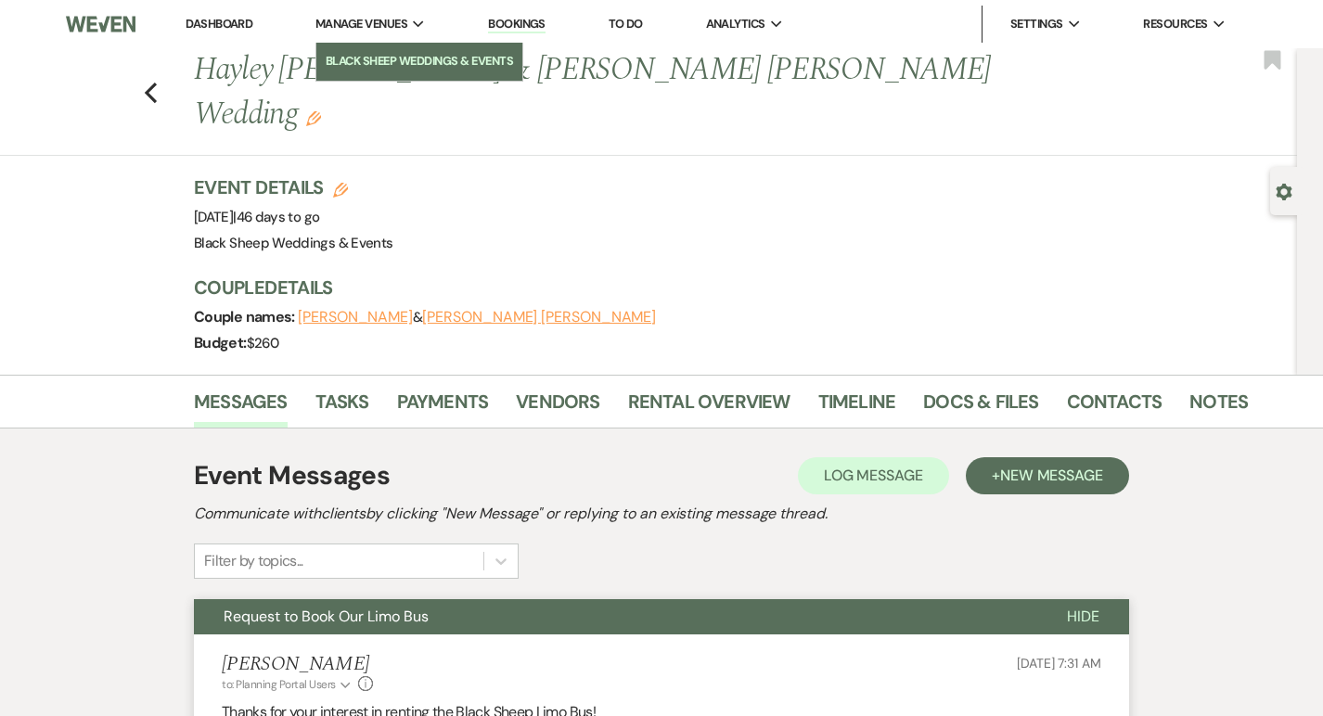
click at [378, 61] on li "Black Sheep Weddings & Events" at bounding box center [419, 61] width 187 height 19
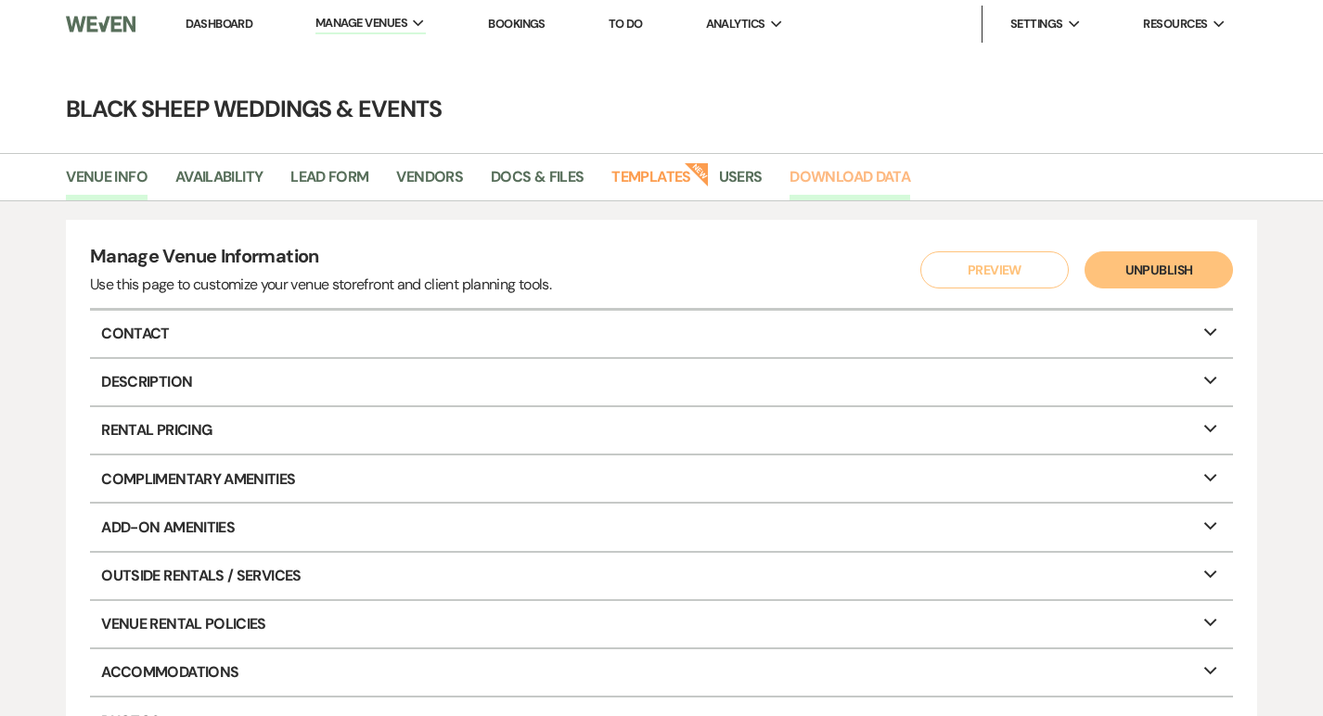
click at [819, 180] on link "Download Data" at bounding box center [849, 182] width 121 height 35
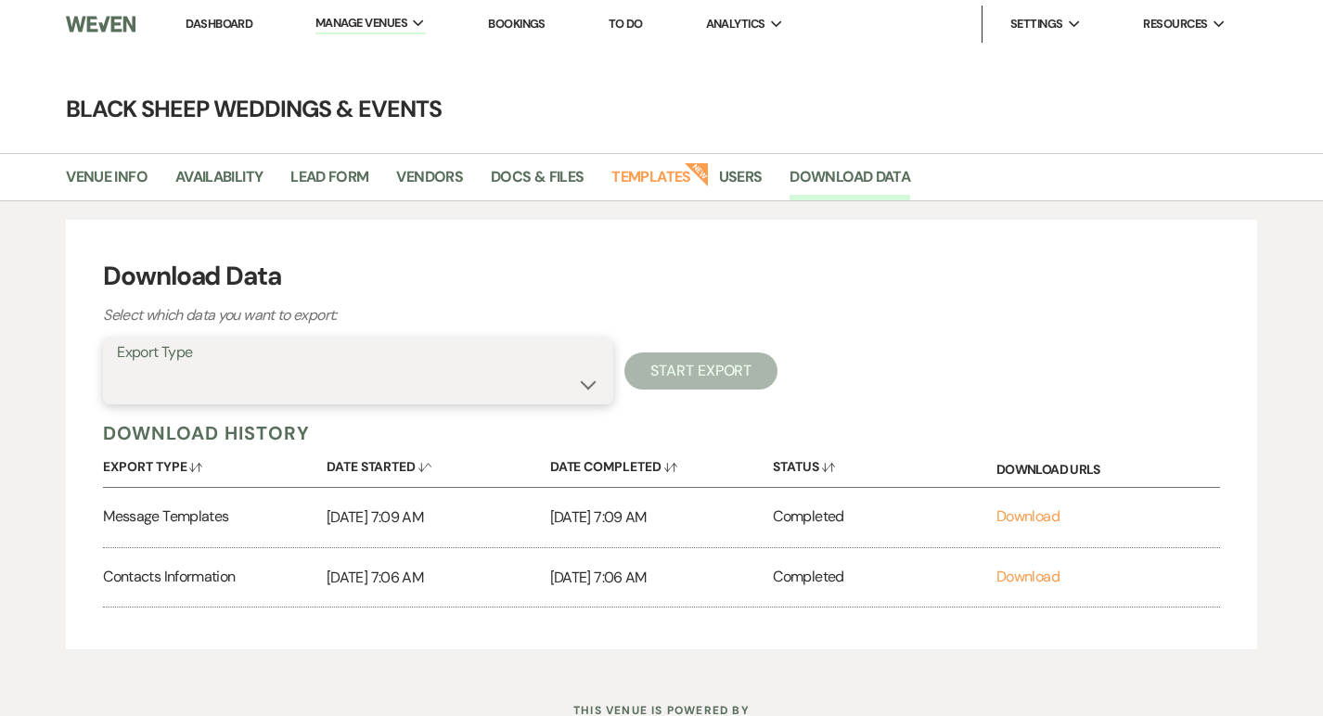
click at [594, 381] on select "Availability Calendar Information Category Templates Contacts Information Event…" at bounding box center [358, 384] width 482 height 36
select select "leadDocumentsZip"
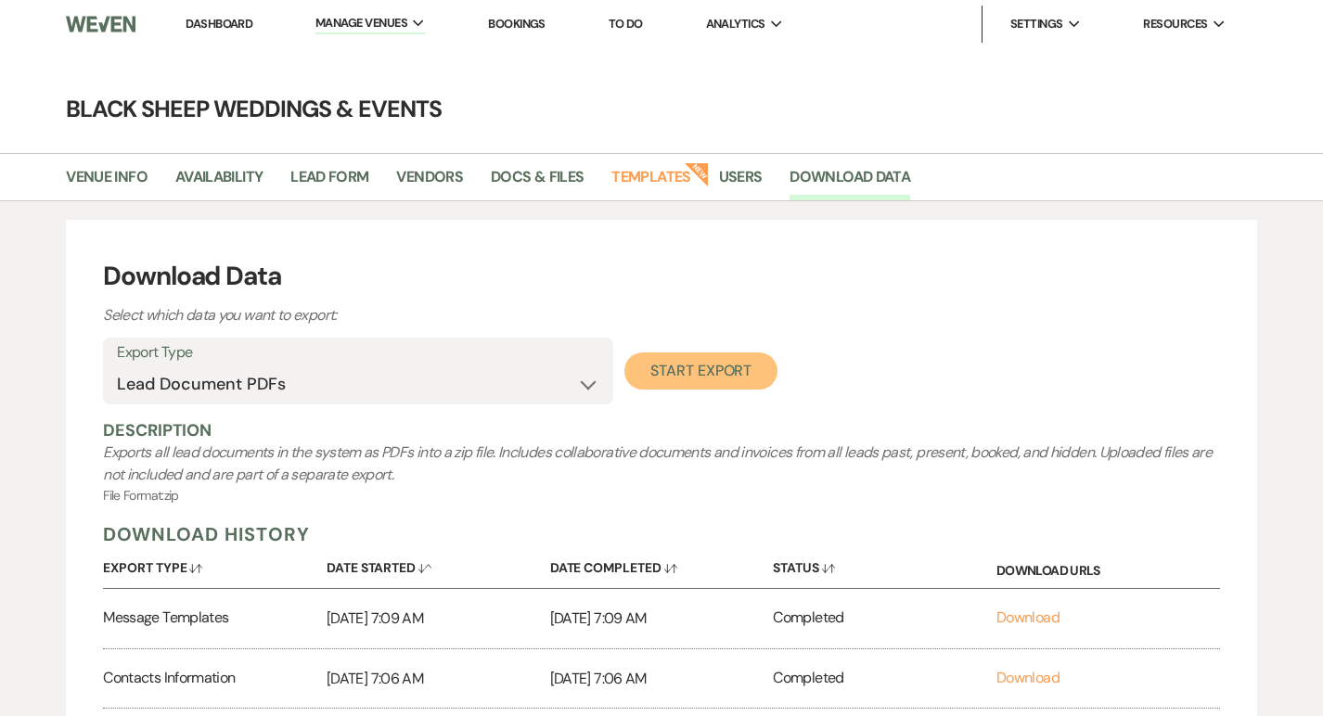
click at [713, 367] on button "Start Export" at bounding box center [700, 370] width 153 height 37
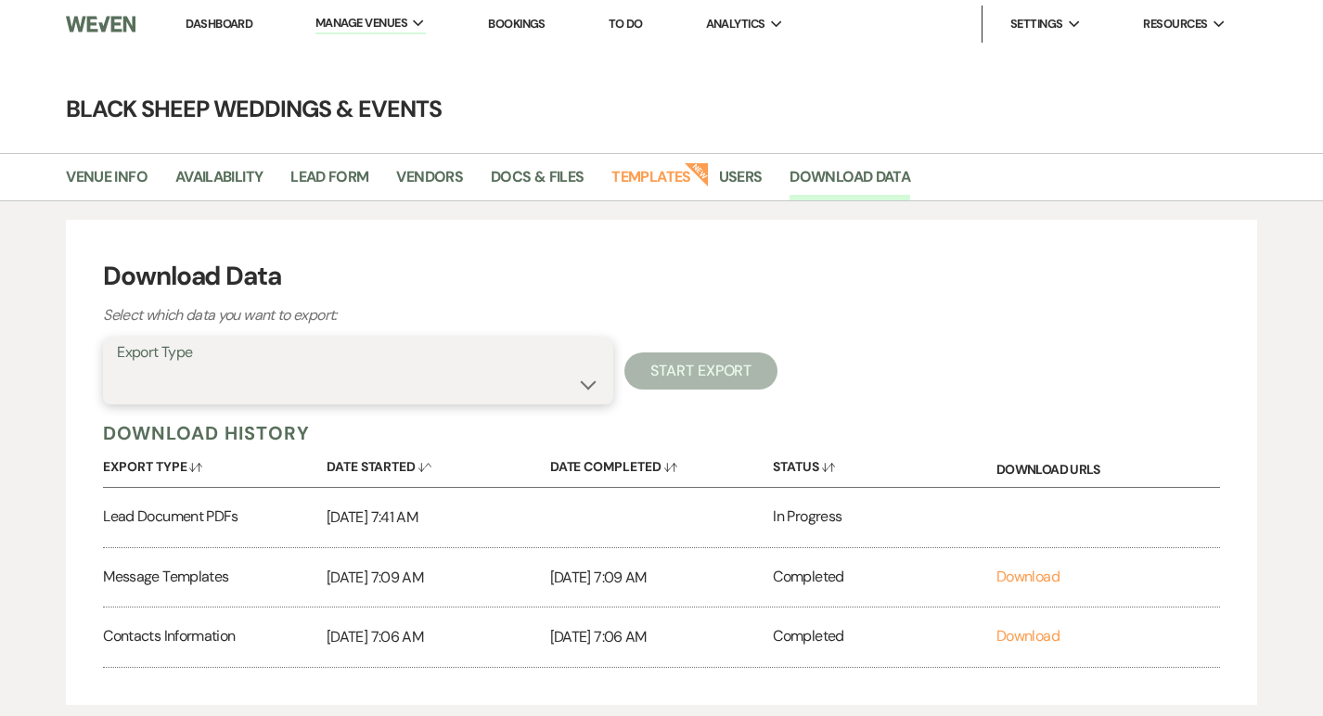
click at [584, 377] on select "Availability Calendar Information Category Templates Contacts Information Event…" at bounding box center [358, 384] width 482 height 36
select select "leadDocsAndFilesMetadata"
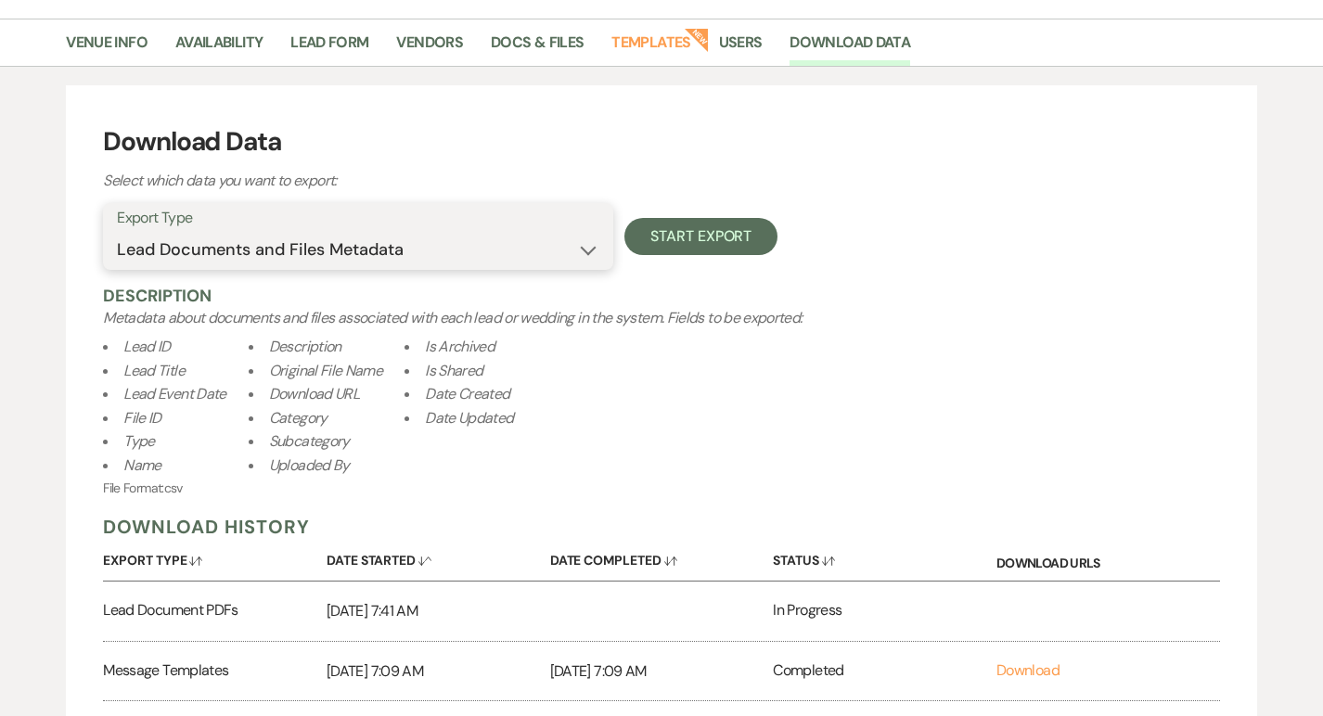
scroll to position [138, 0]
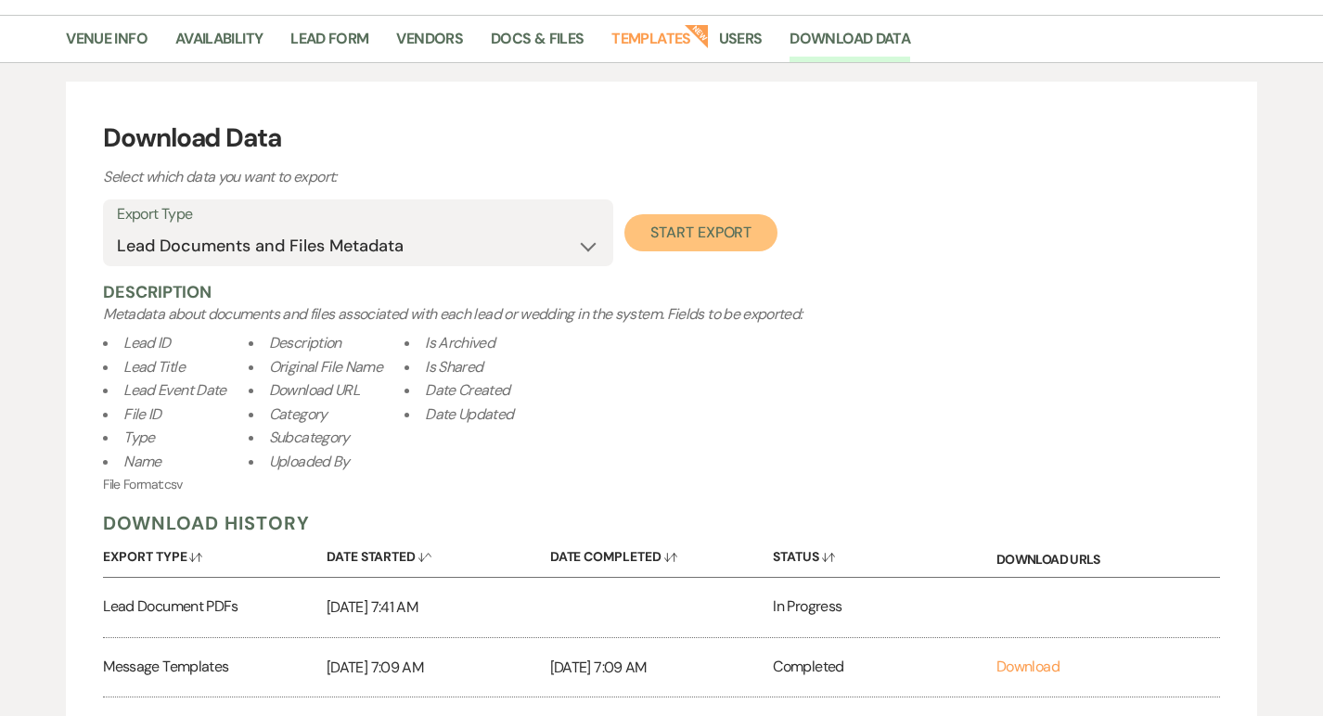
click at [688, 233] on button "Start Export" at bounding box center [700, 232] width 153 height 37
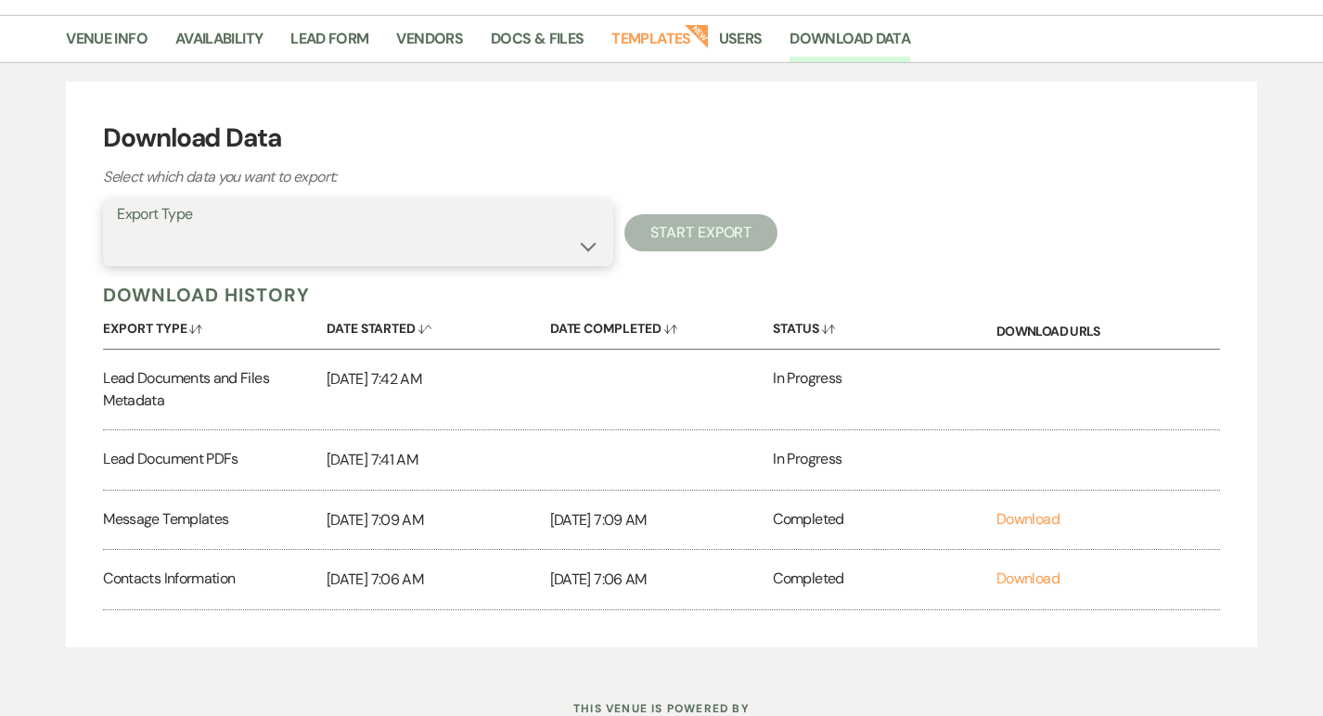
click at [591, 244] on select "Availability Calendar Information Category Templates Contacts Information Event…" at bounding box center [358, 246] width 482 height 36
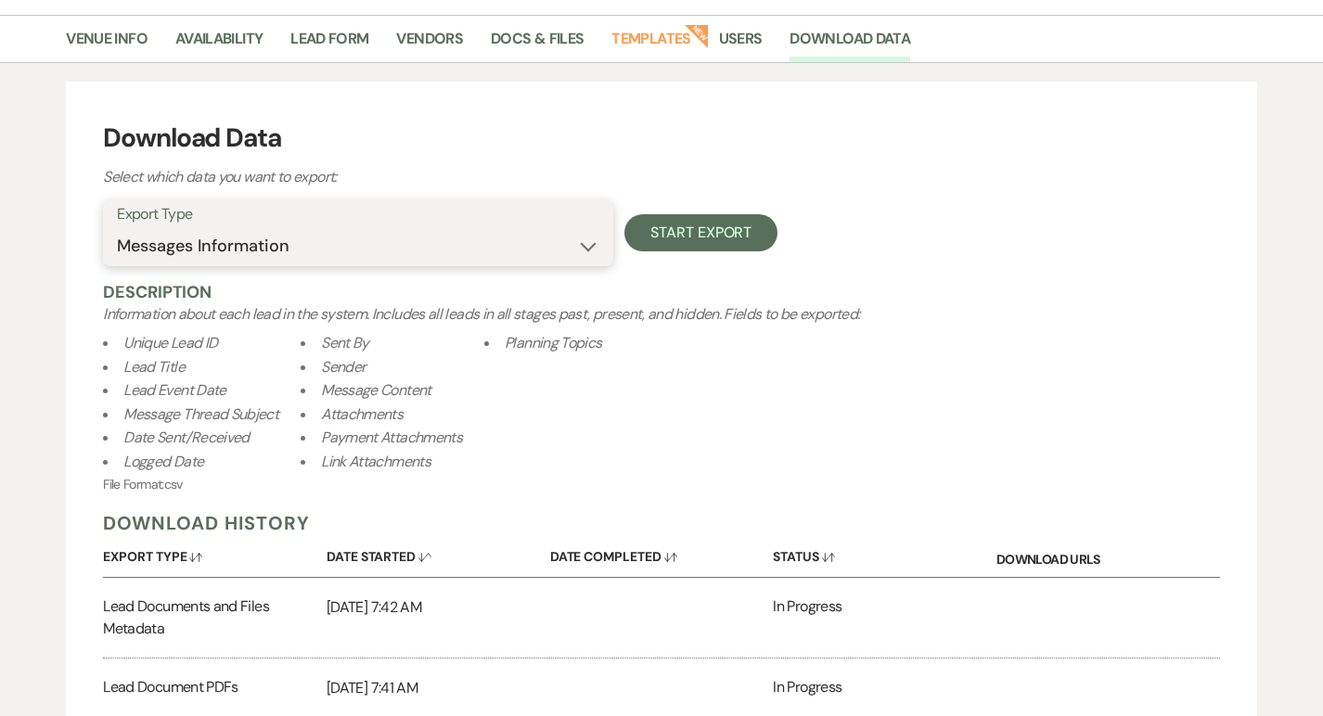
click at [578, 237] on select "Availability Calendar Information Category Templates Contacts Information Event…" at bounding box center [358, 246] width 482 height 36
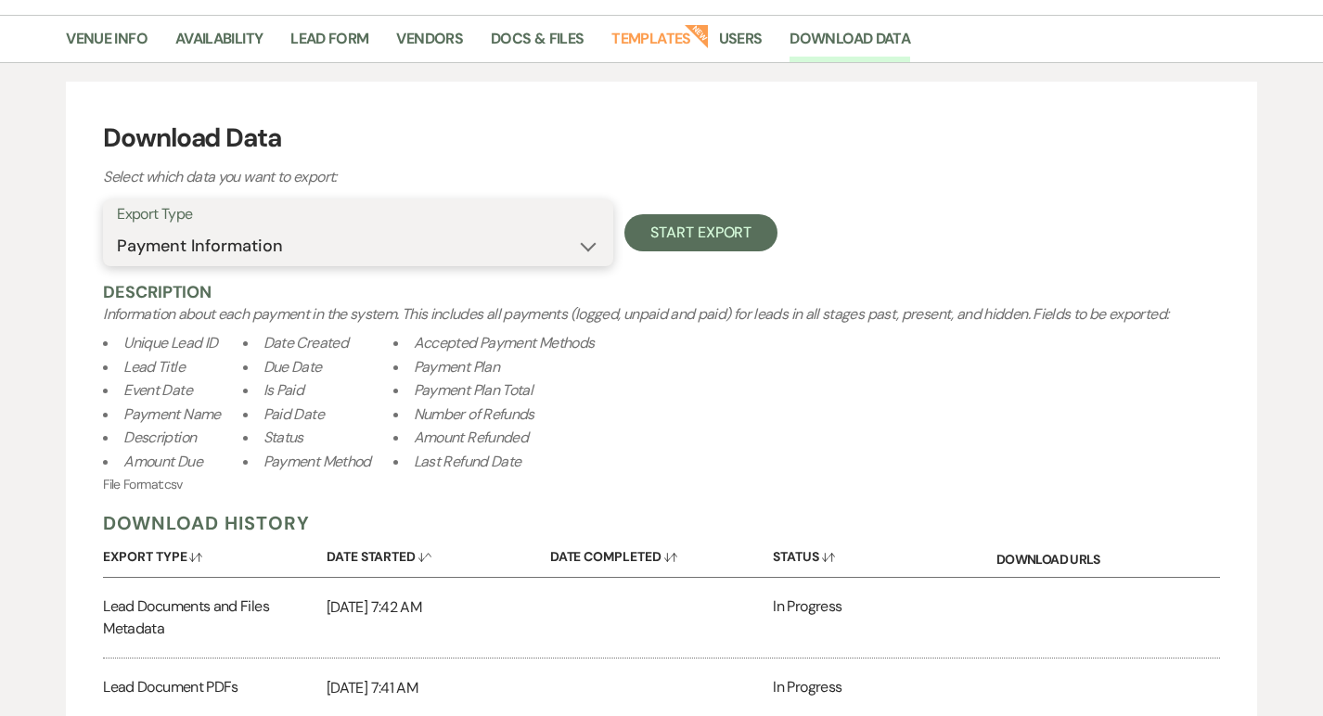
click at [588, 240] on select "Availability Calendar Information Category Templates Contacts Information Event…" at bounding box center [358, 246] width 482 height 36
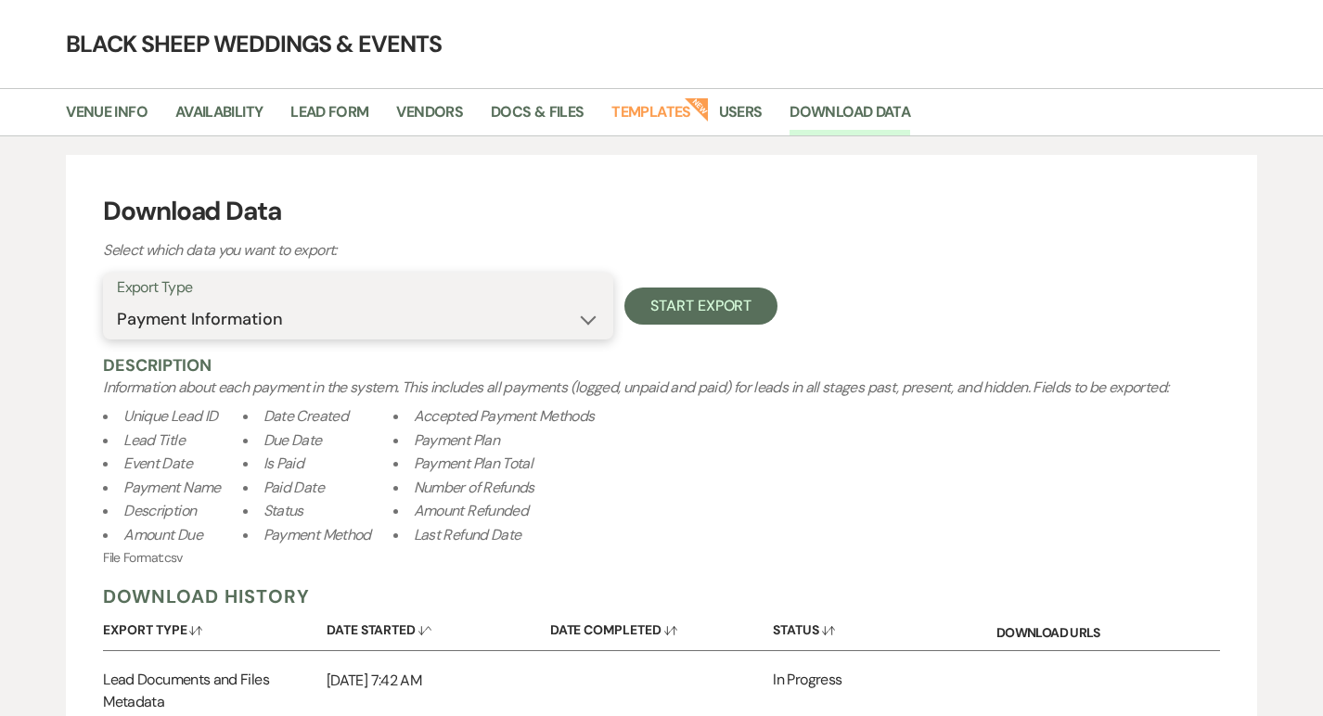
scroll to position [54, 0]
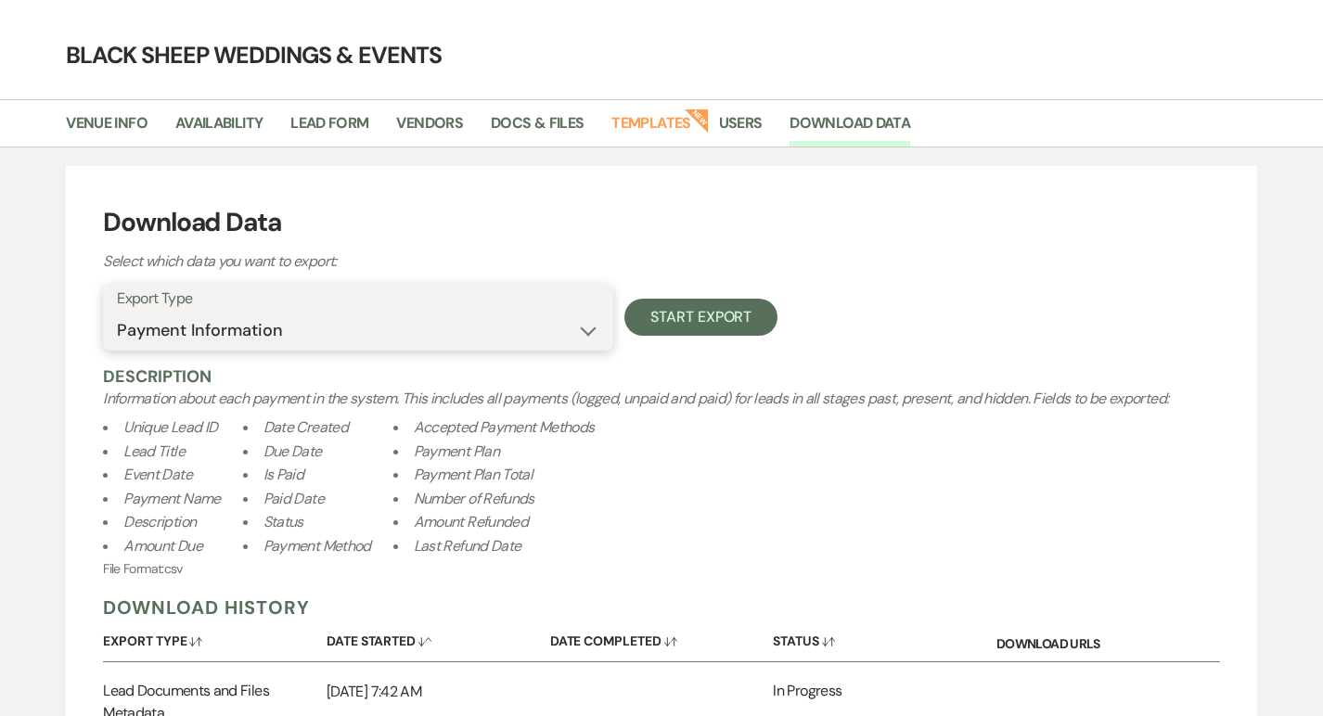
click at [584, 332] on select "Availability Calendar Information Category Templates Contacts Information Event…" at bounding box center [358, 331] width 482 height 36
select select "venueDocsAndFilesMetadata"
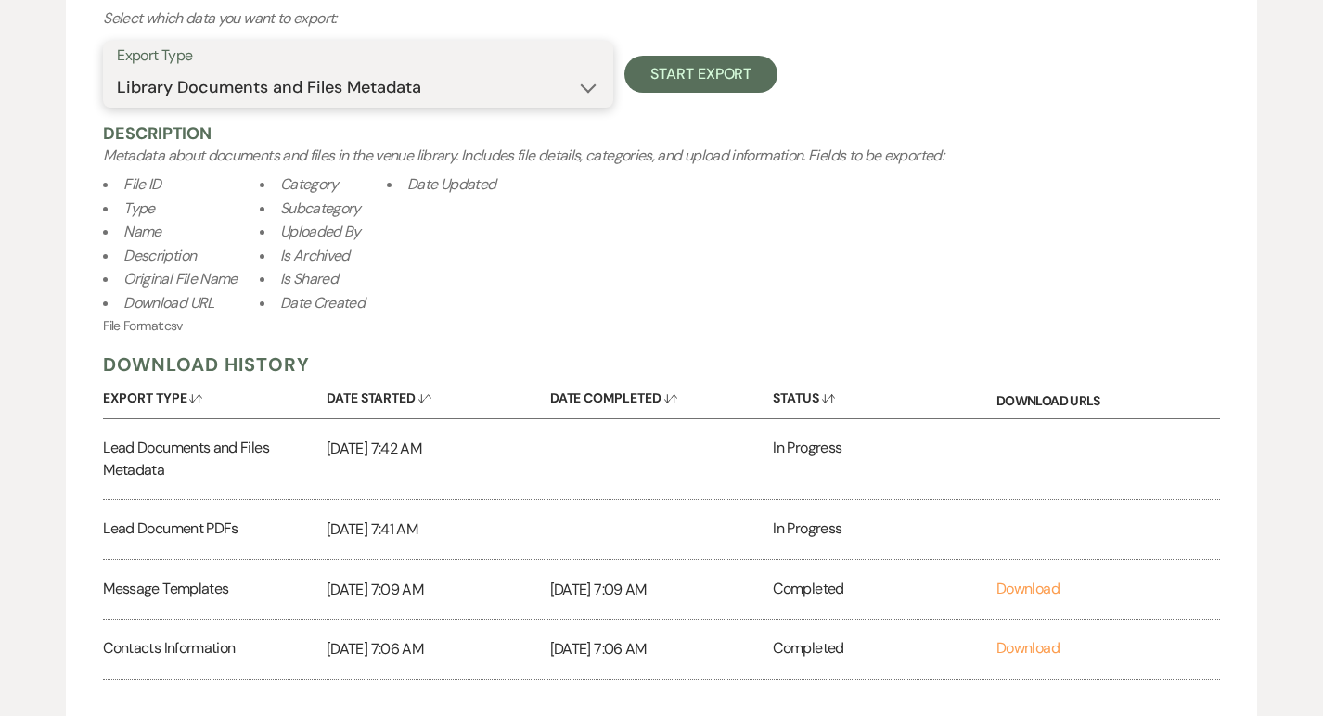
scroll to position [295, 0]
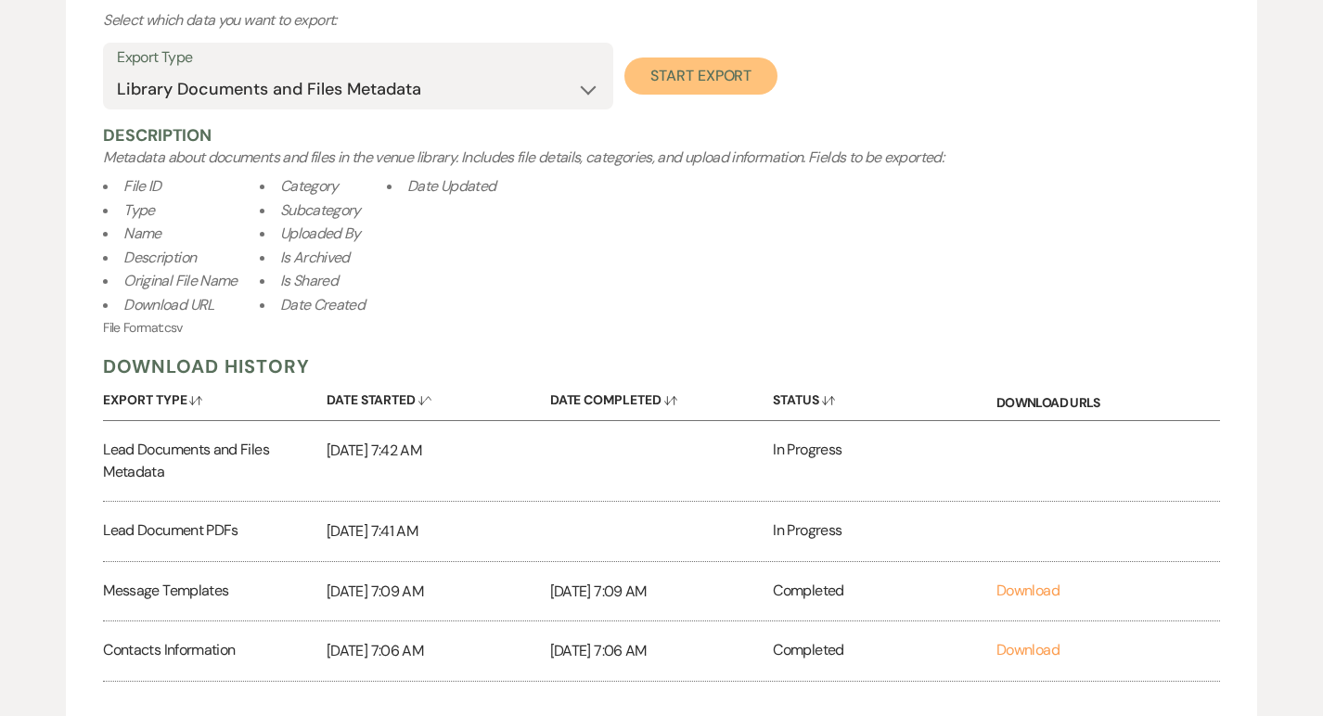
click at [697, 70] on button "Start Export" at bounding box center [700, 76] width 153 height 37
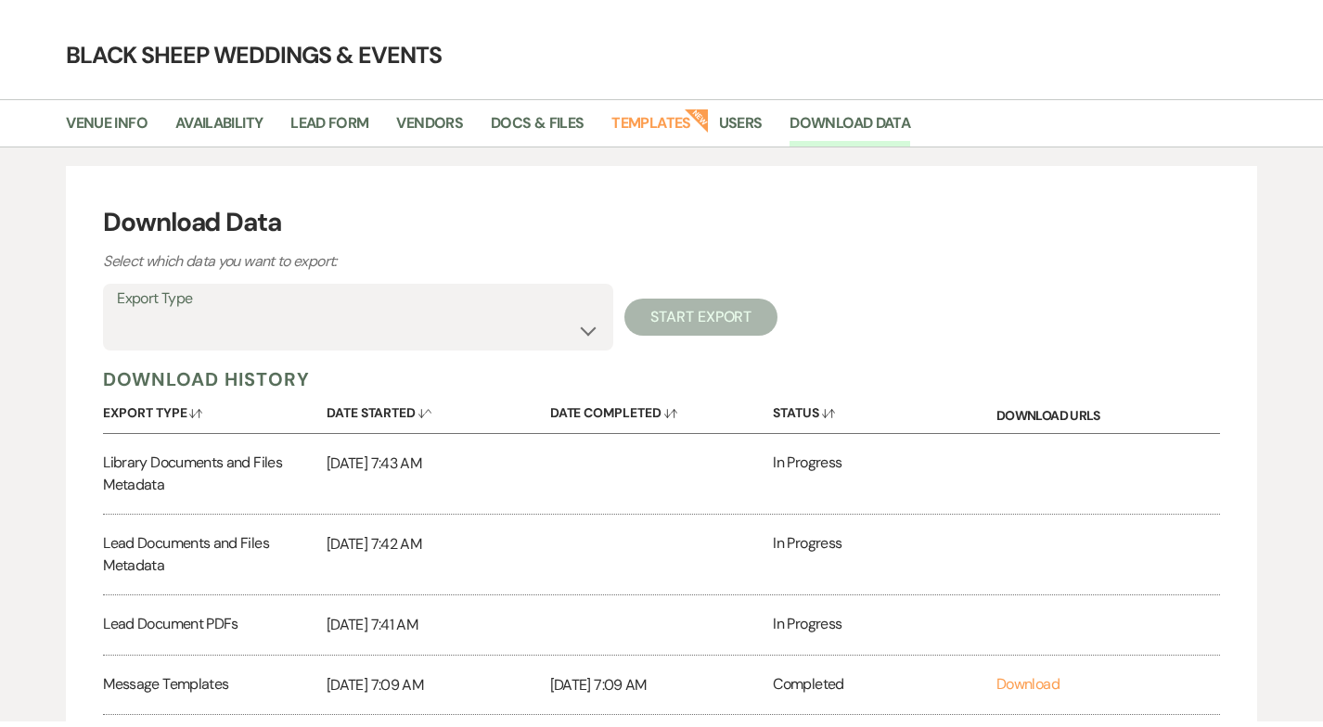
scroll to position [0, 0]
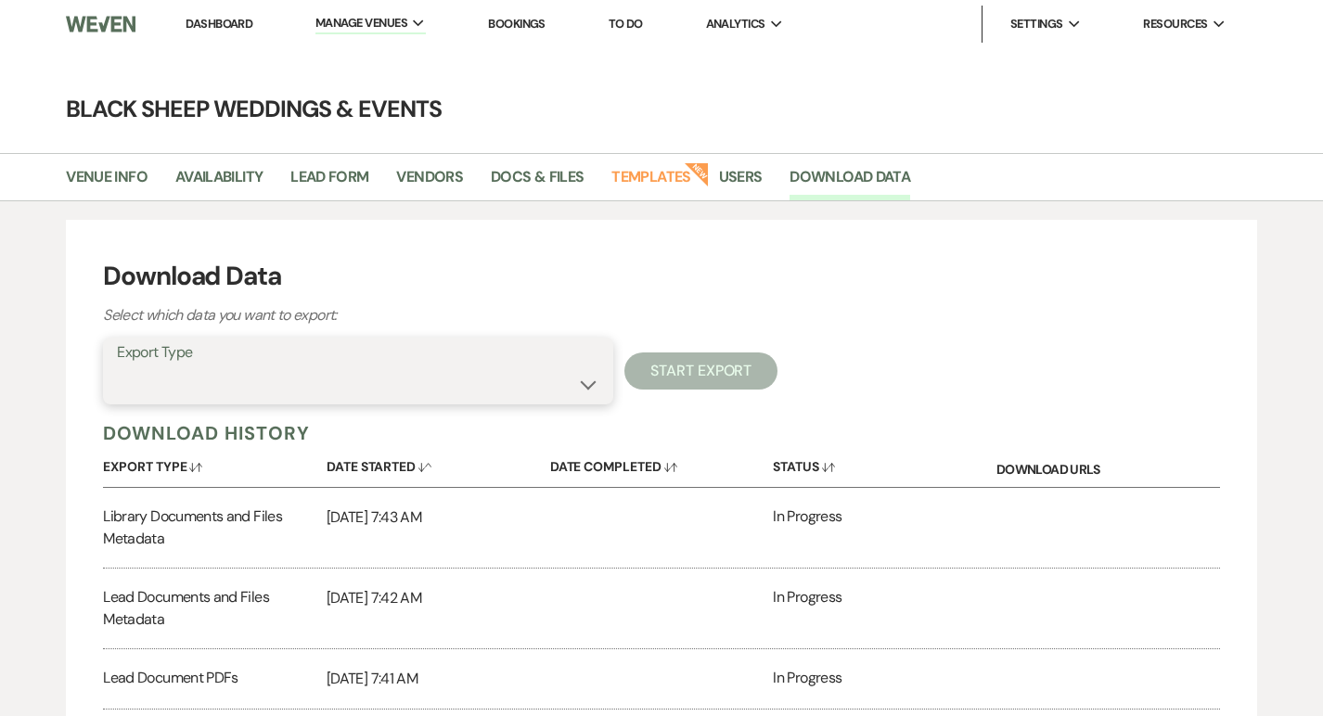
click at [577, 388] on select "Availability Calendar Information Category Templates Contacts Information Event…" at bounding box center [358, 384] width 482 height 36
select select "paymentPlanTemplates"
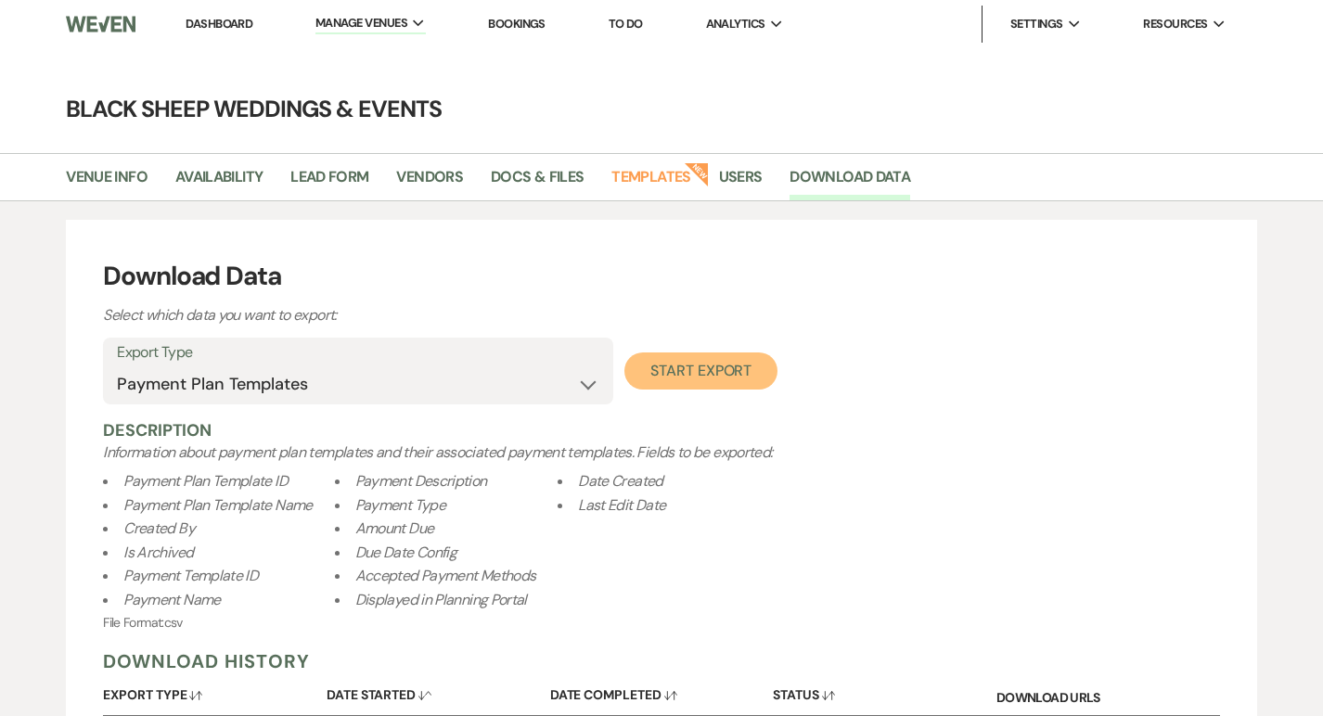
click at [675, 382] on button "Start Export" at bounding box center [700, 370] width 153 height 37
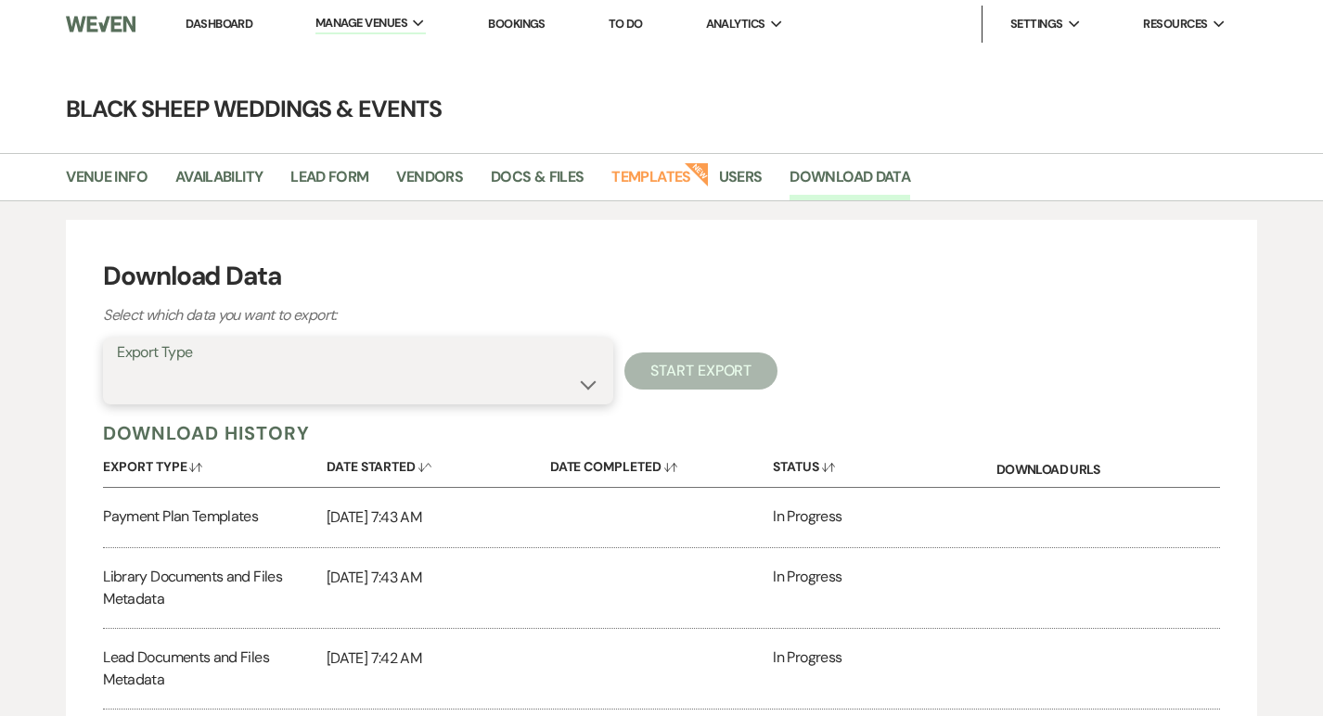
click at [580, 382] on select "Availability Calendar Information Category Templates Contacts Information Event…" at bounding box center [358, 384] width 482 height 36
select select "taskListTemplateInfo"
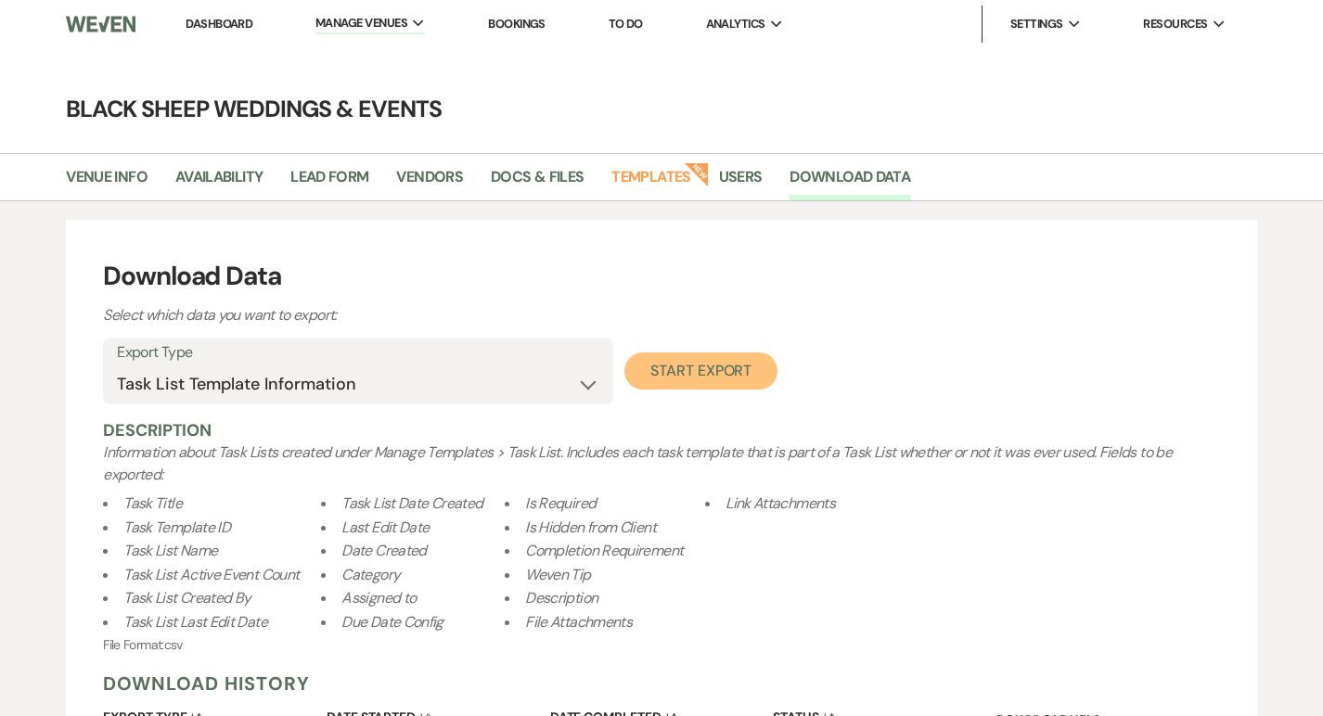
click at [689, 364] on button "Start Export" at bounding box center [700, 370] width 153 height 37
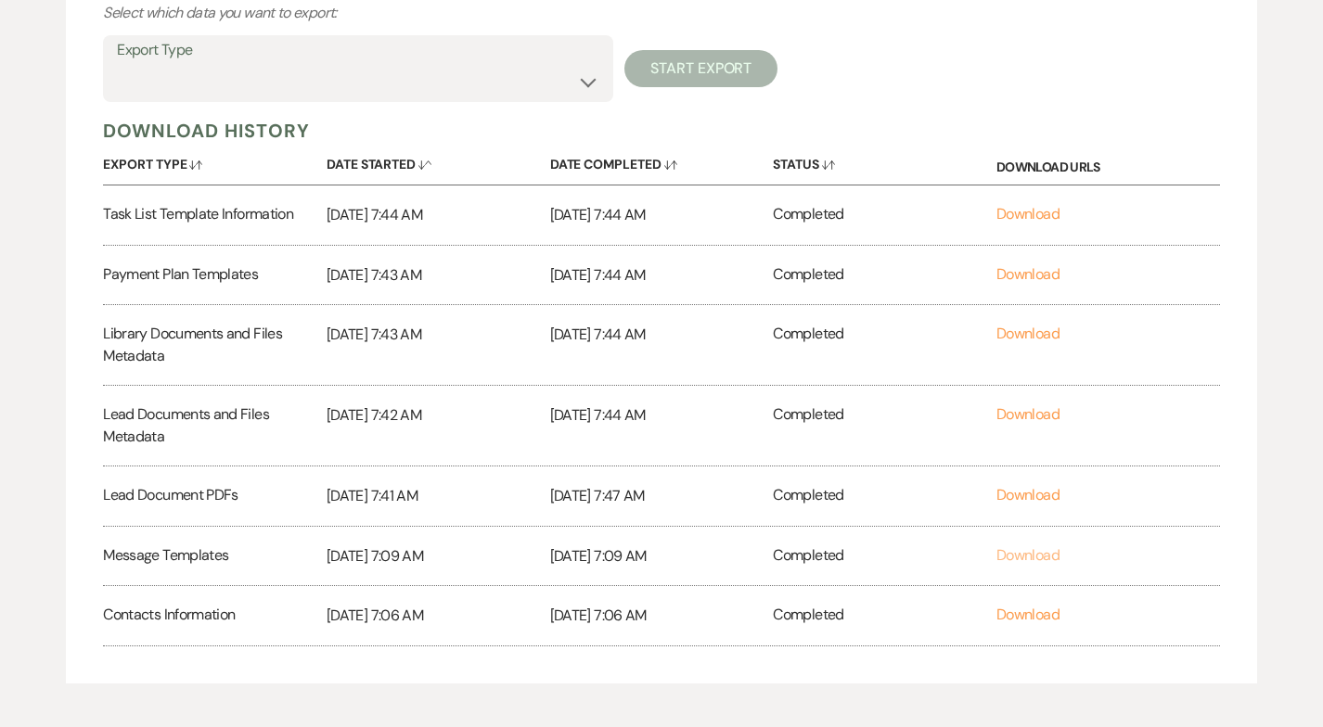
scroll to position [316, 0]
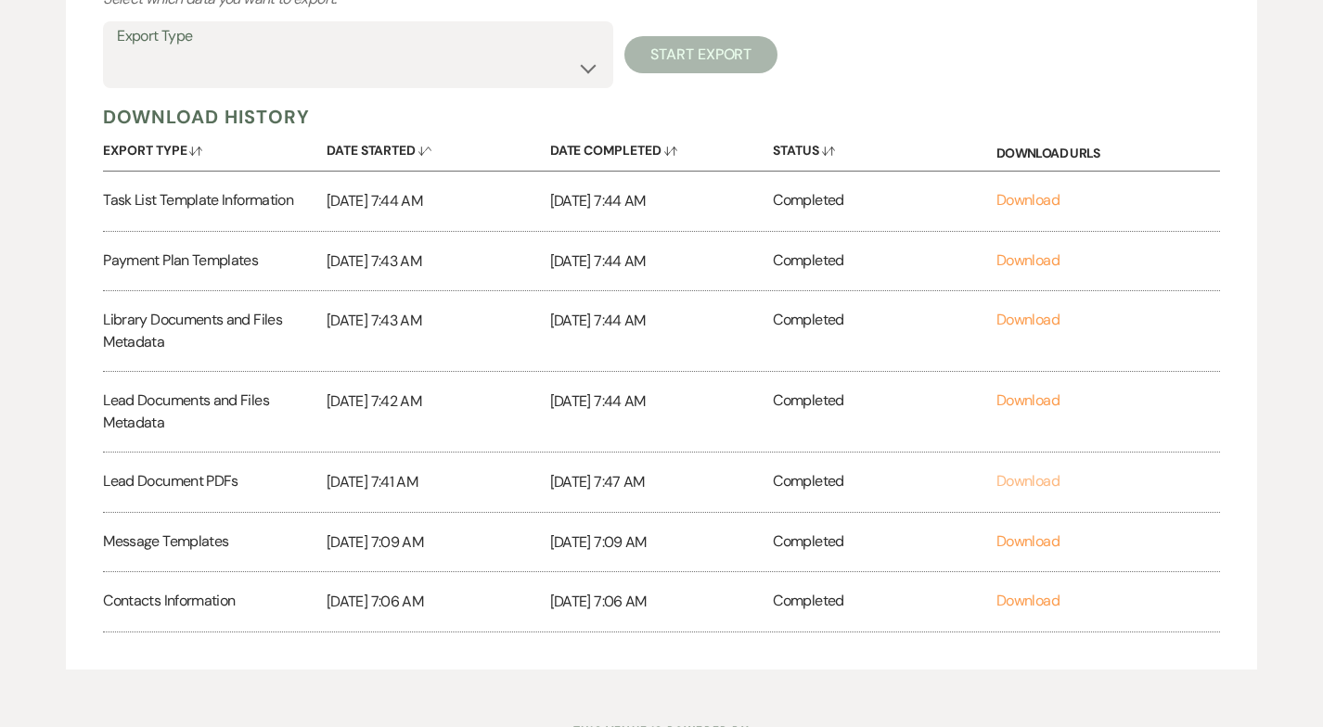
click at [1033, 480] on link "Download" at bounding box center [1027, 480] width 63 height 19
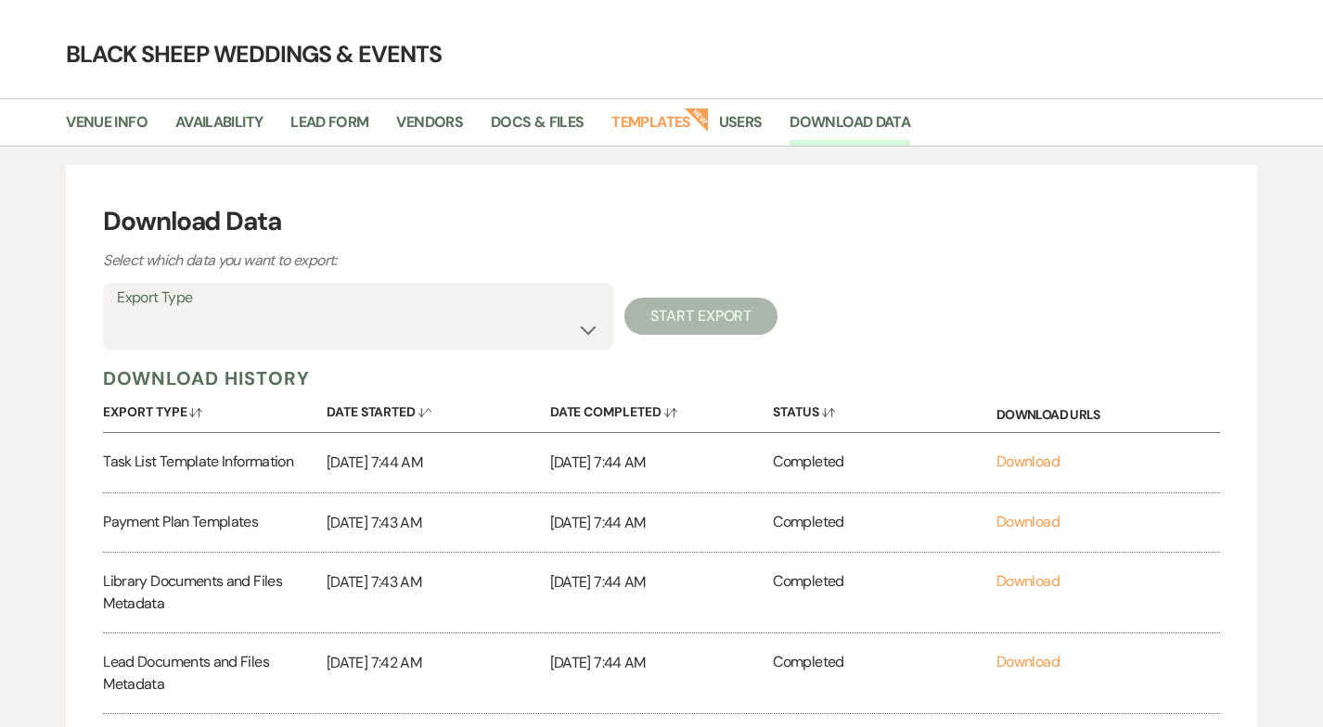
scroll to position [0, 0]
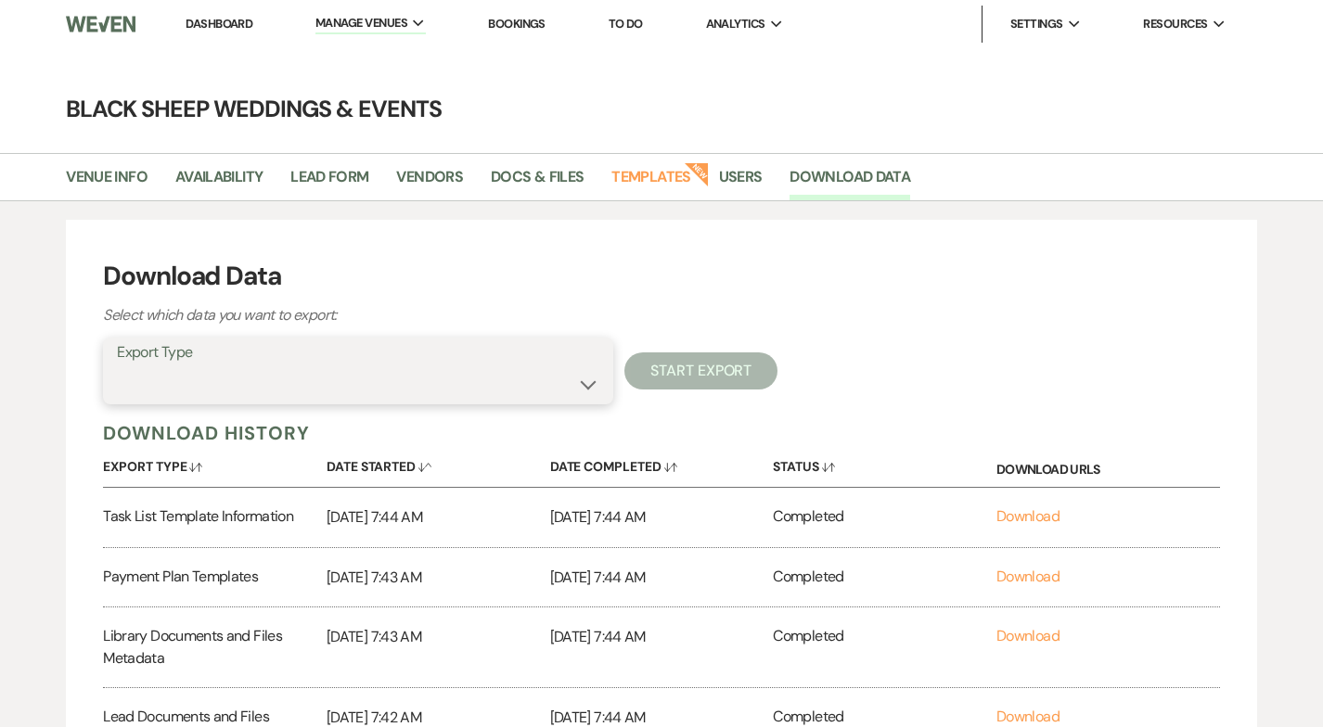
click at [590, 377] on select "Availability Calendar Information Category Templates Contacts Information Event…" at bounding box center [358, 384] width 482 height 36
select select "paymentInfo"
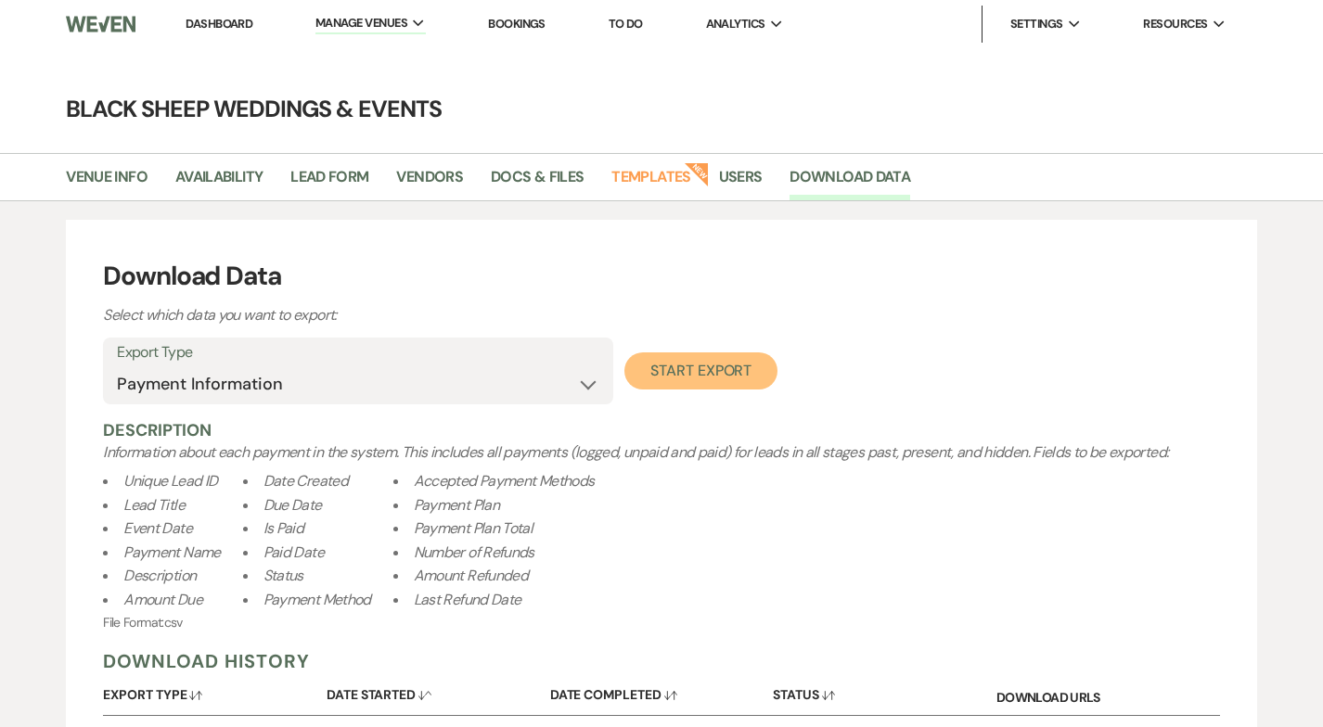
click at [699, 371] on button "Start Export" at bounding box center [700, 370] width 153 height 37
select select
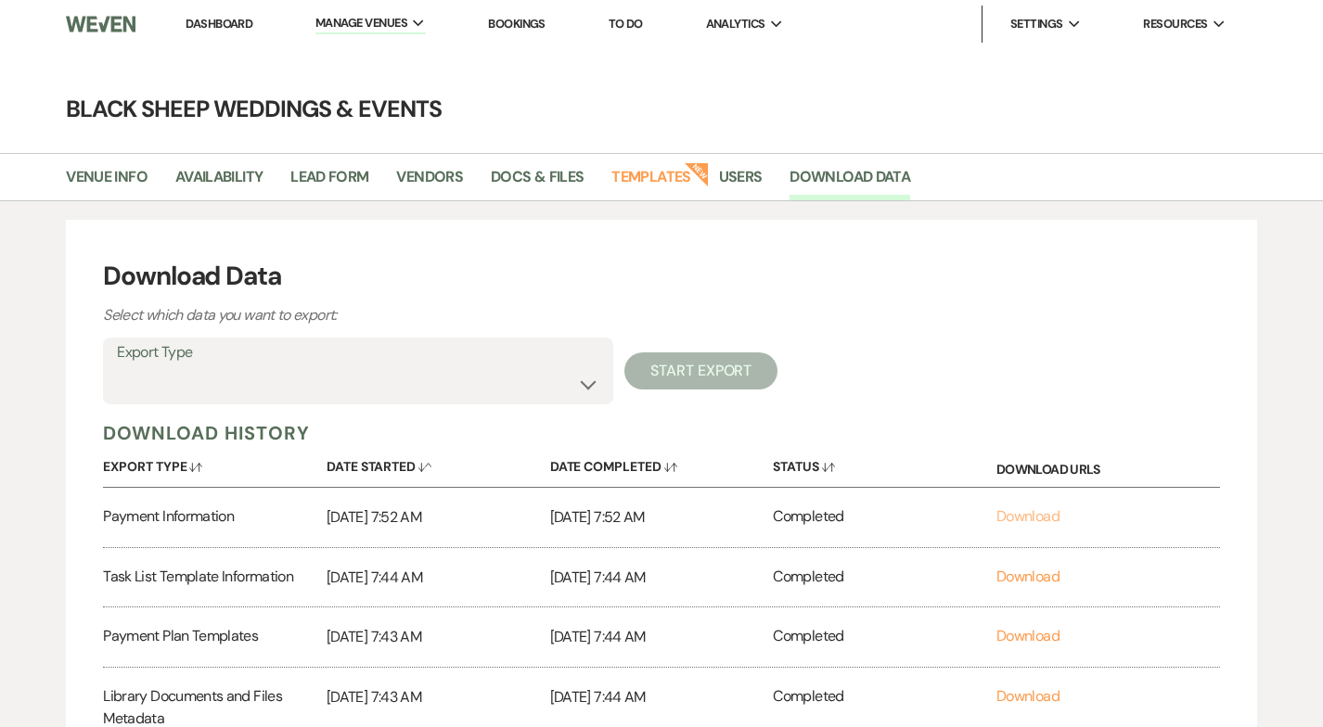
click at [1040, 518] on link "Download" at bounding box center [1027, 515] width 63 height 19
